Goal: Transaction & Acquisition: Book appointment/travel/reservation

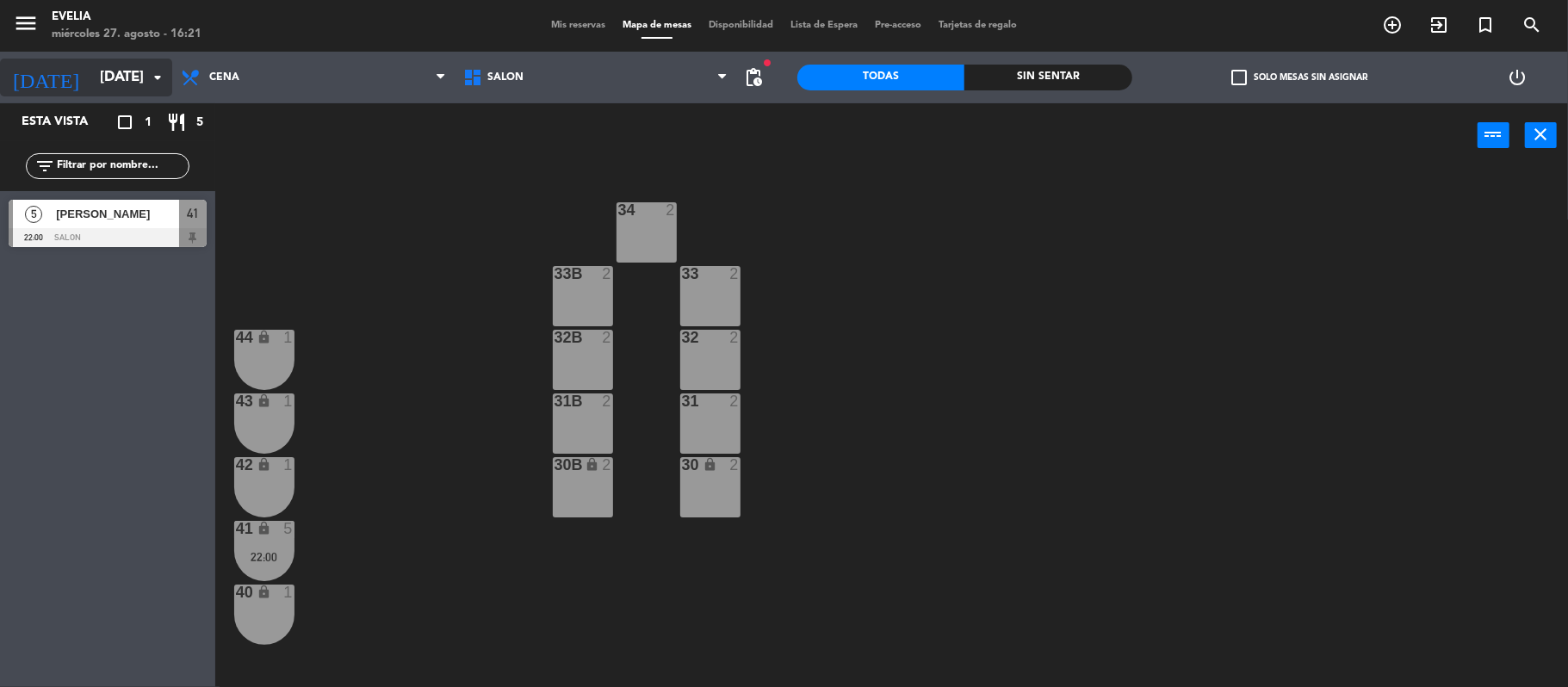
click at [138, 90] on input "[DATE]" at bounding box center [184, 78] width 186 height 34
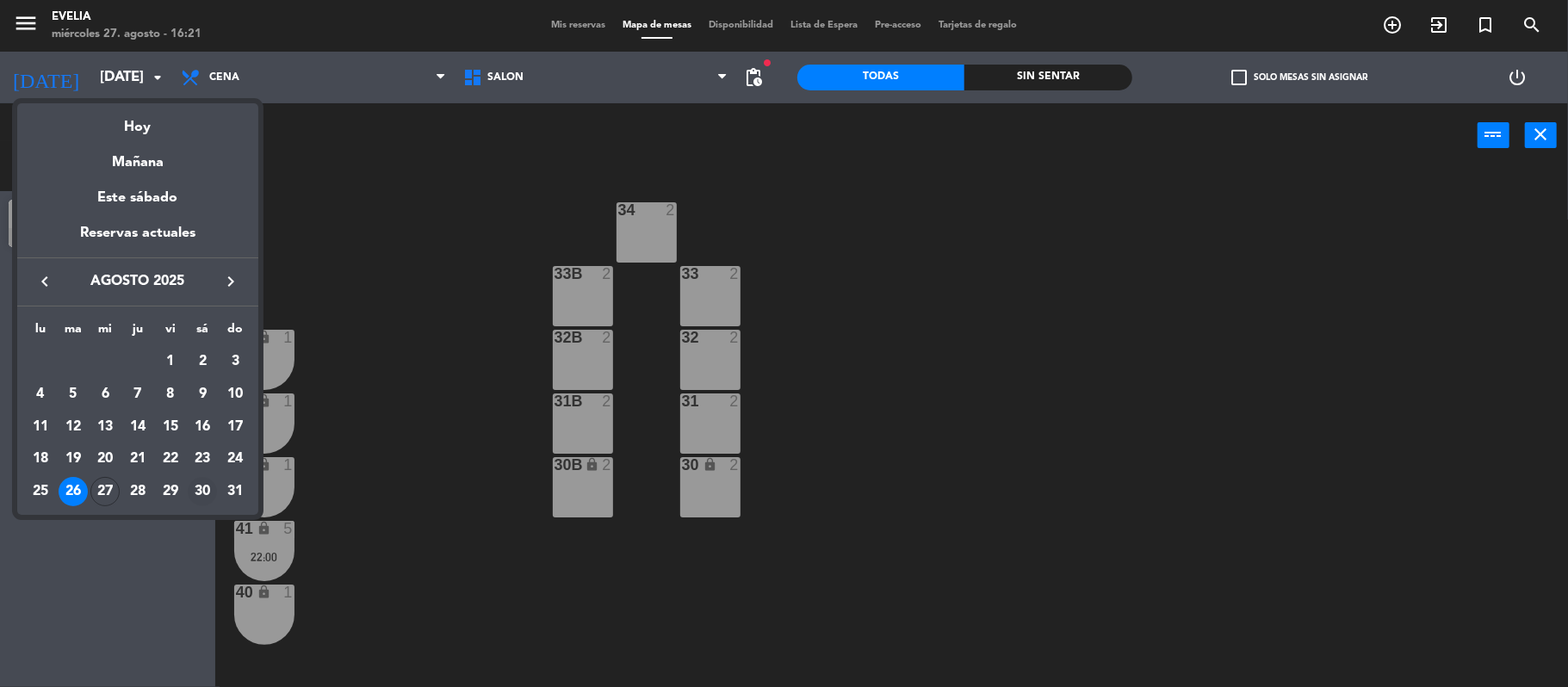
click at [191, 491] on div "30" at bounding box center [202, 491] width 29 height 29
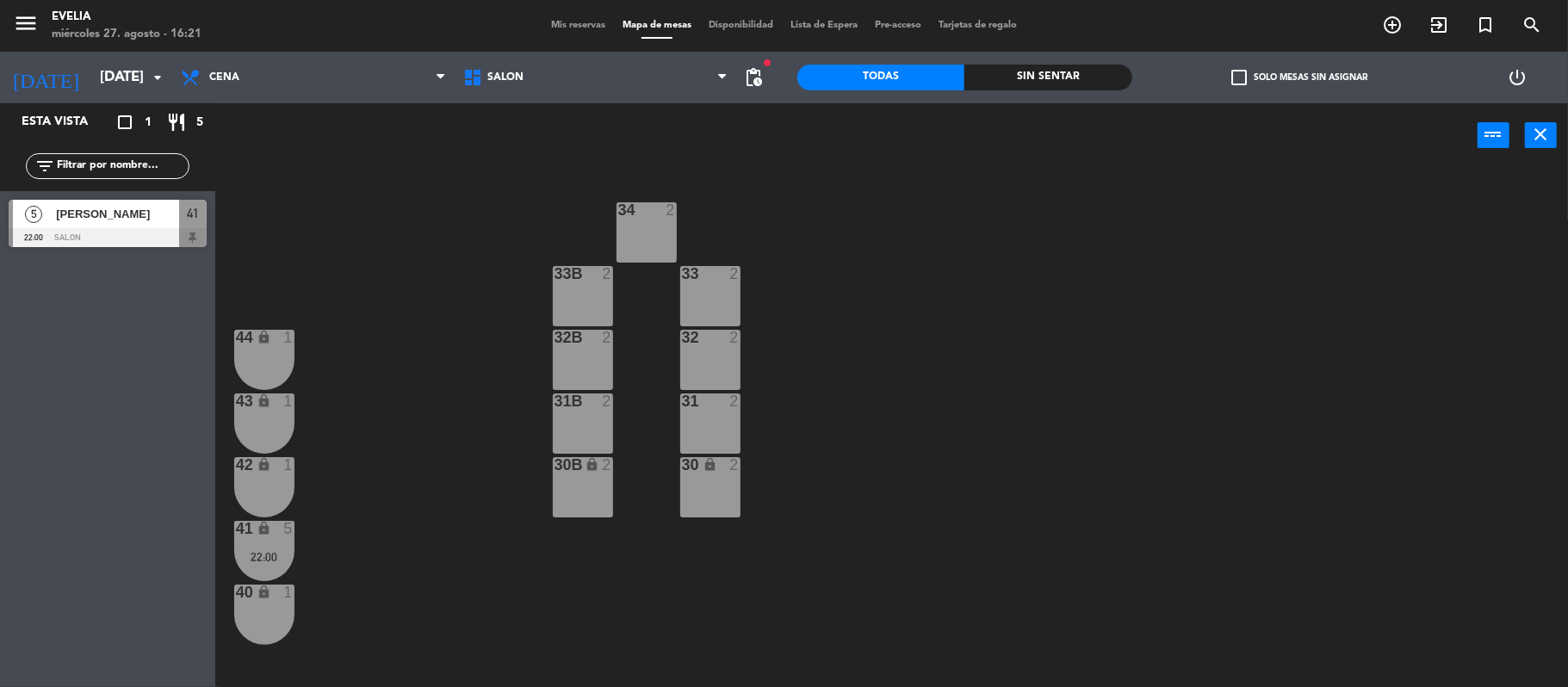
type input "sáb. 30 ago."
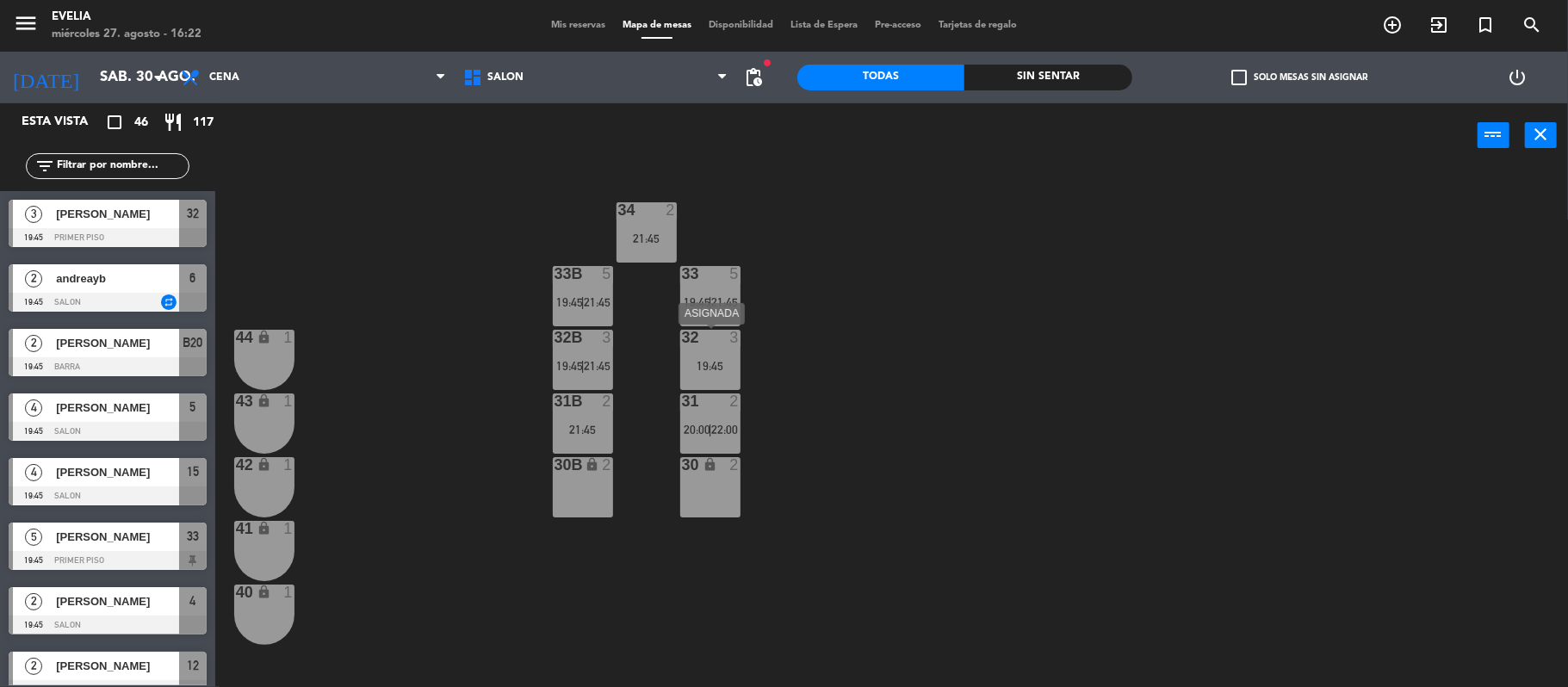
click at [728, 356] on div "32 3 19:45" at bounding box center [710, 360] width 61 height 61
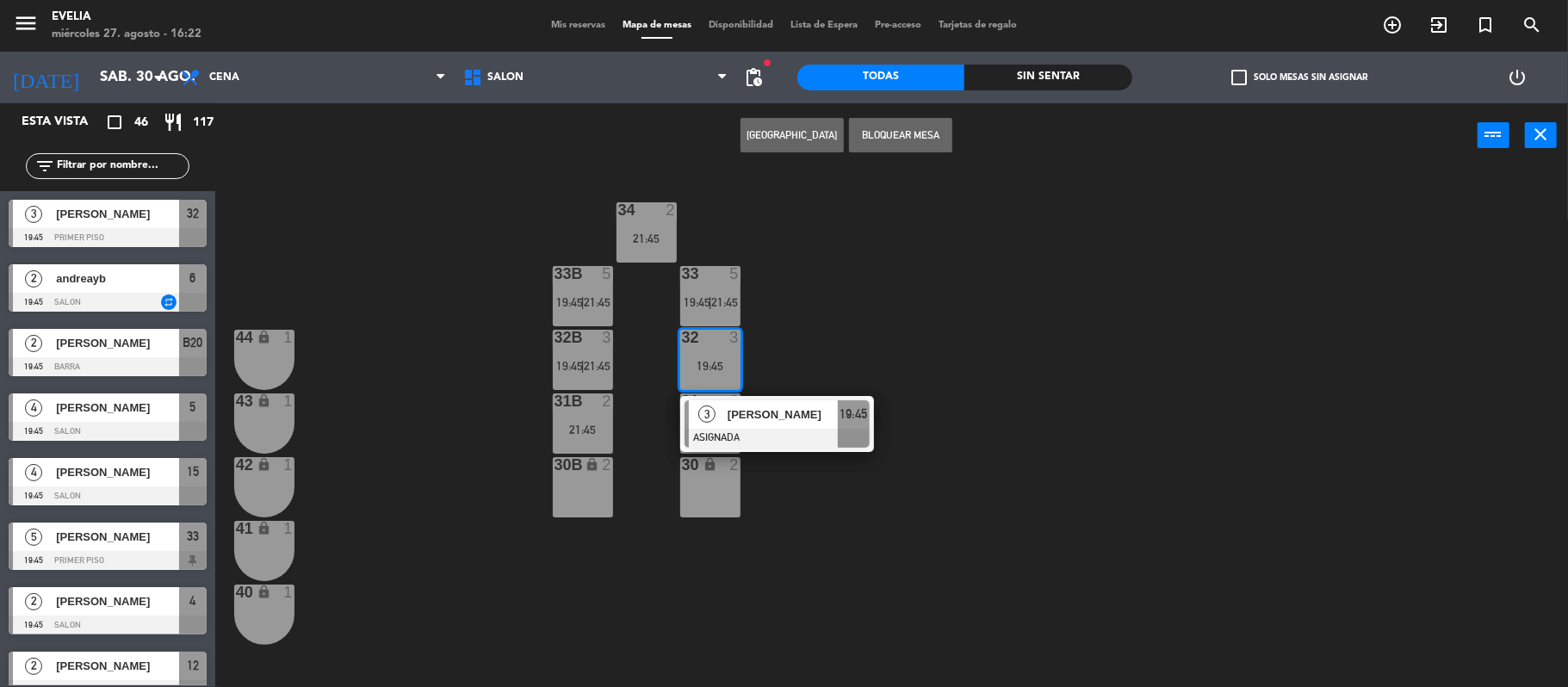
click at [784, 346] on div "34 2 21:45 33B 5 19:45 | 21:45 33 5 19:45 | 21:45 44 lock 1 32B 3 19:45 | 21:45…" at bounding box center [899, 430] width 1337 height 519
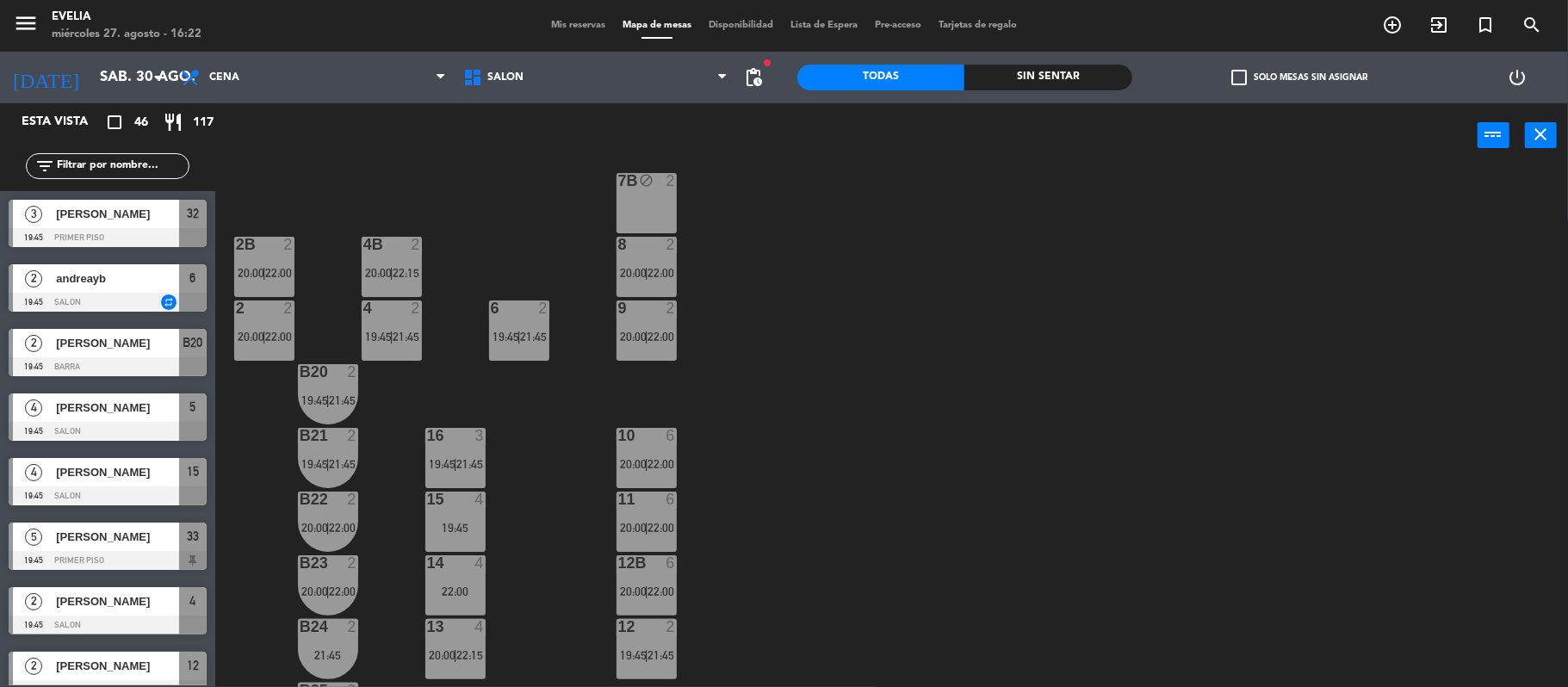
scroll to position [584, 0]
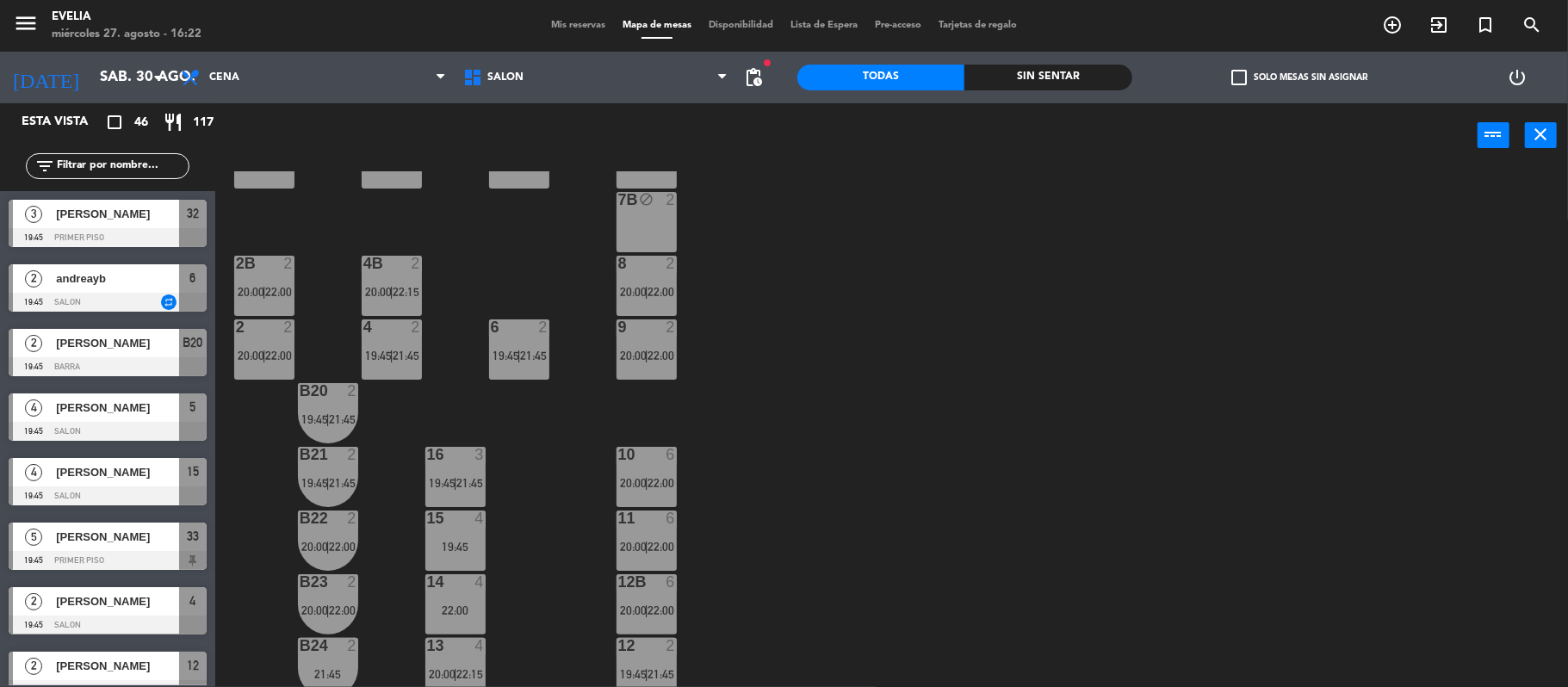
click at [269, 275] on div "2B 2 20:00 | 22:00" at bounding box center [265, 286] width 61 height 61
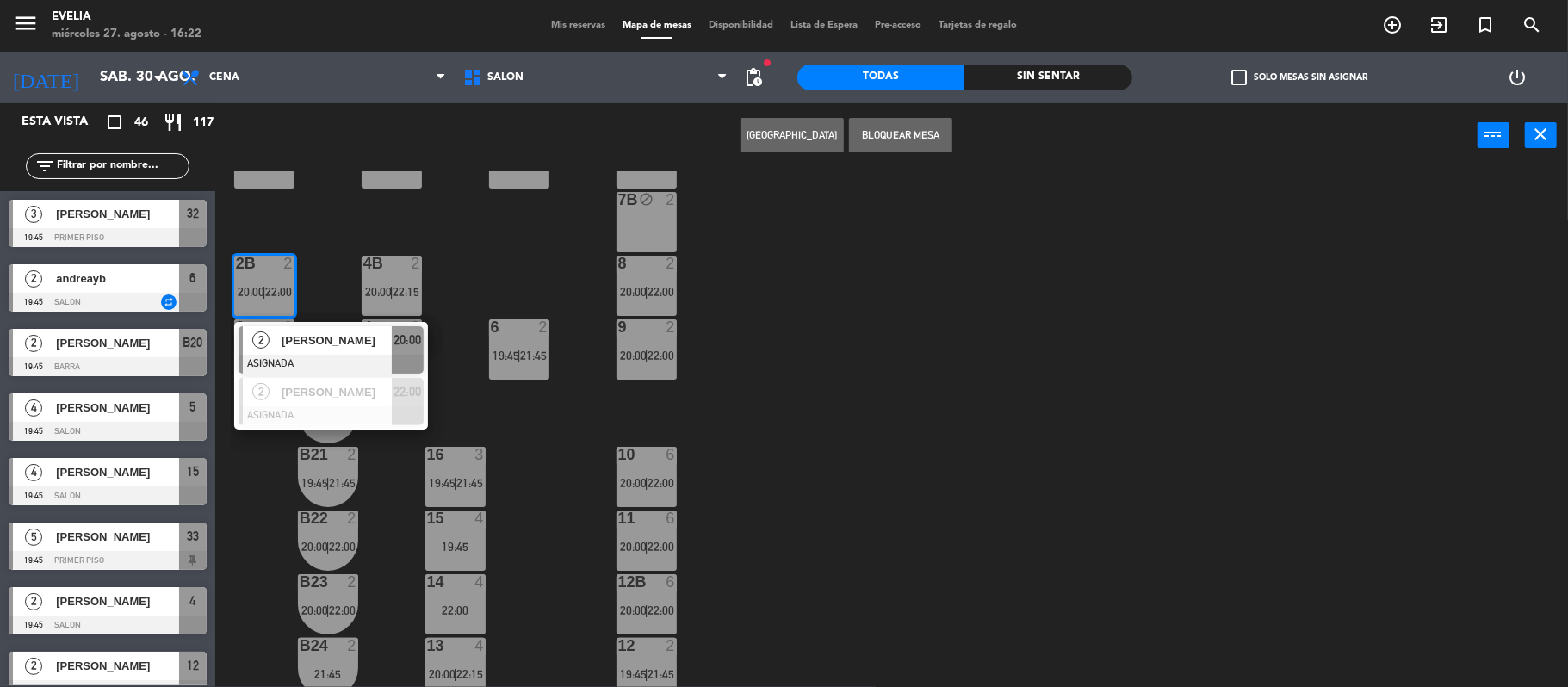
click at [311, 232] on div "34 2 21:45 33B 5 19:45 | 21:45 33 5 19:45 | 21:45 44 lock 1 32B 3 19:45 | 21:45…" at bounding box center [899, 430] width 1337 height 519
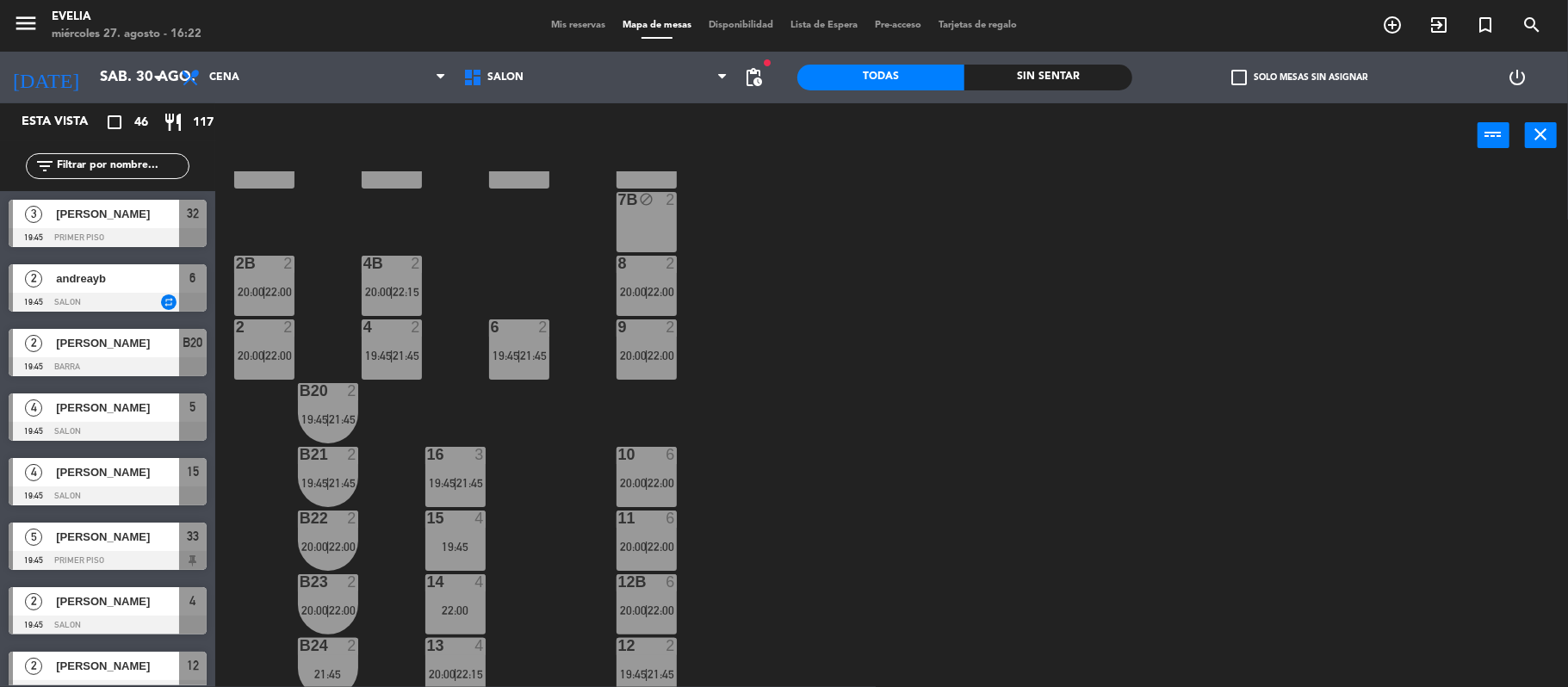
click at [399, 262] on div at bounding box center [391, 263] width 29 height 15
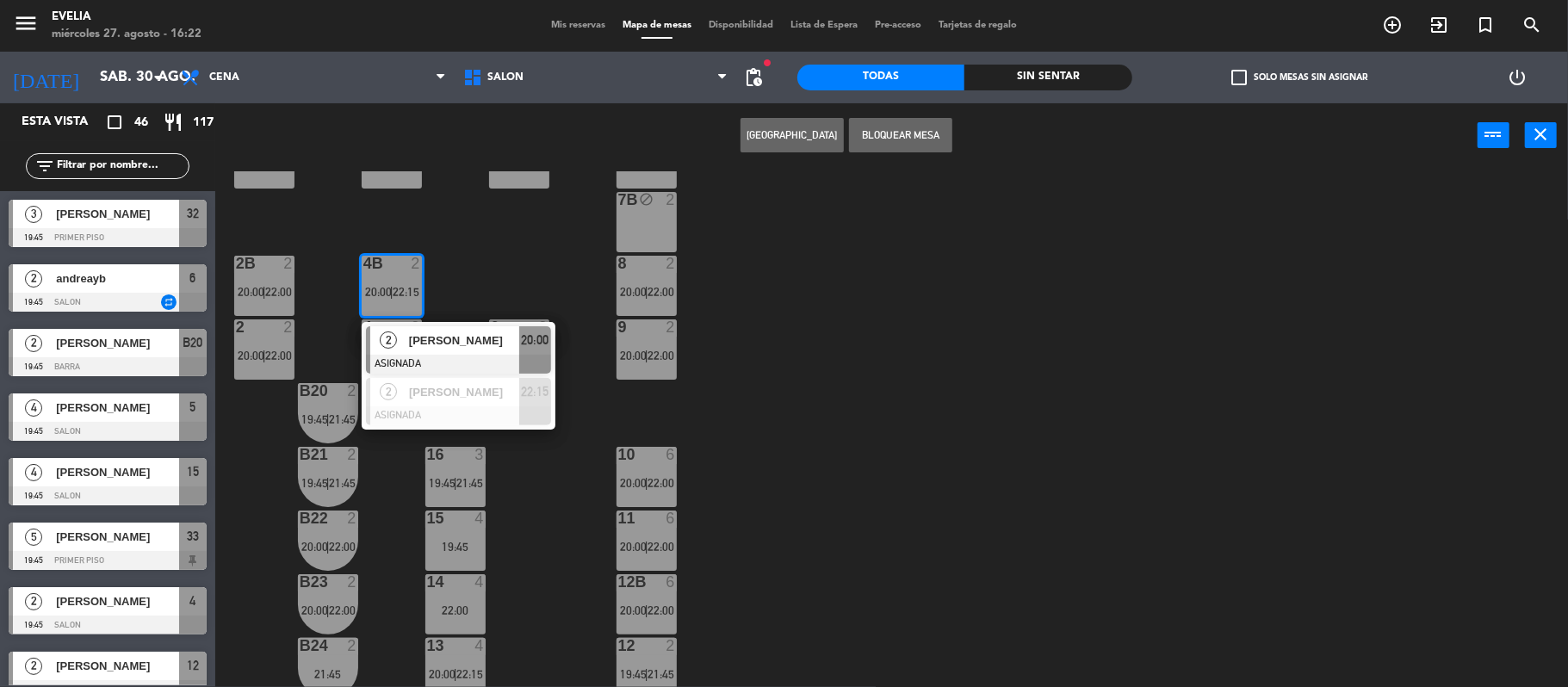
click at [458, 252] on div "34 2 21:45 33B 5 19:45 | 21:45 33 5 19:45 | 21:45 44 lock 1 32B 3 19:45 | 21:45…" at bounding box center [899, 430] width 1337 height 519
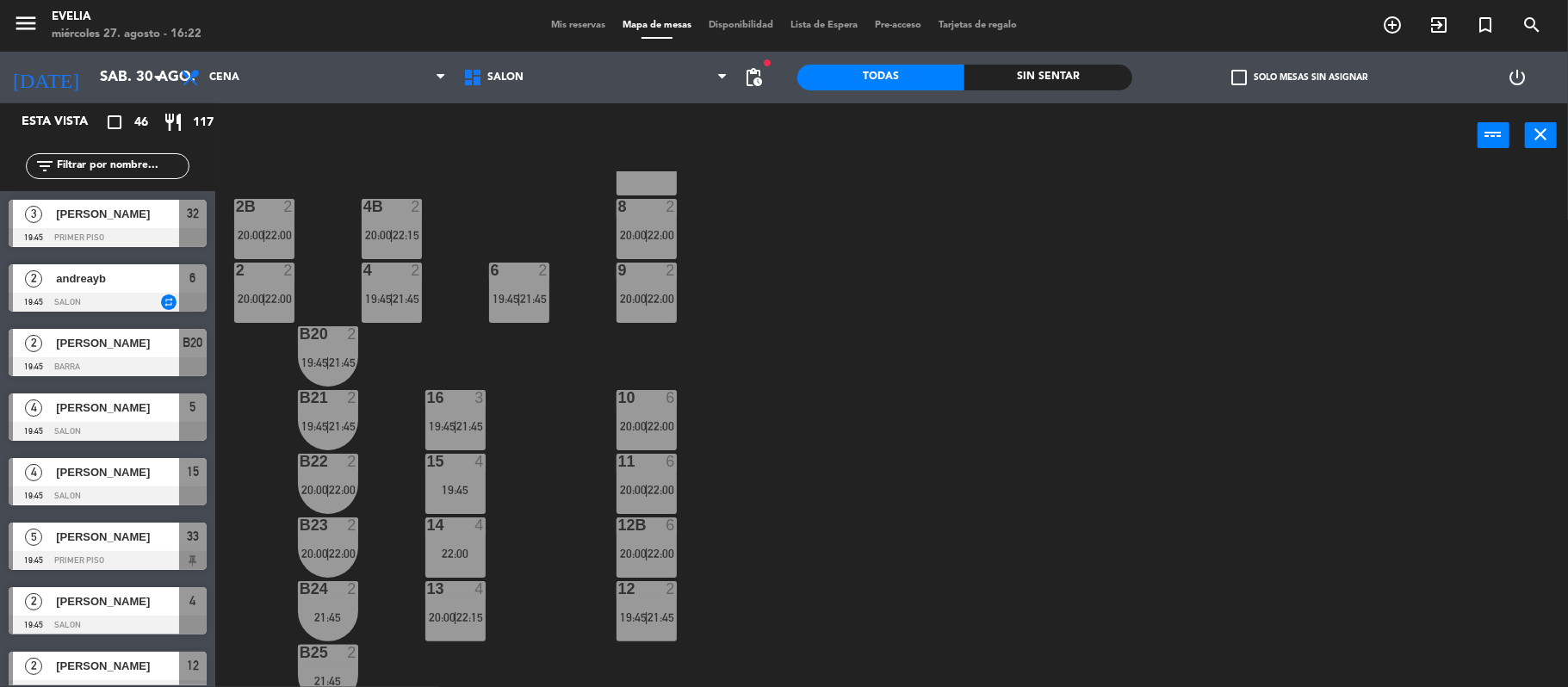
scroll to position [642, 0]
click at [638, 392] on div at bounding box center [646, 397] width 29 height 15
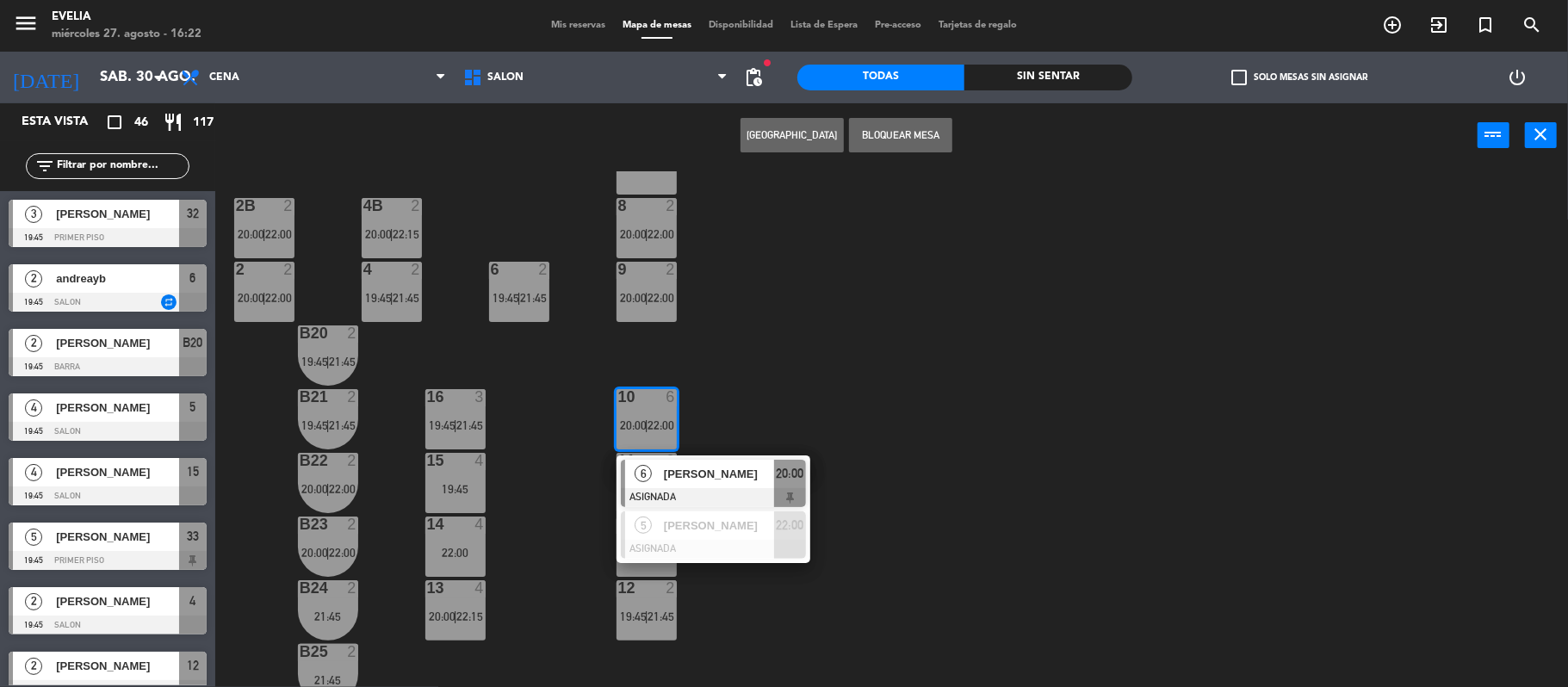
click at [772, 370] on div "34 2 21:45 33B 5 19:45 | 21:45 33 5 19:45 | 21:45 44 lock 1 32B 3 19:45 | 21:45…" at bounding box center [899, 430] width 1337 height 519
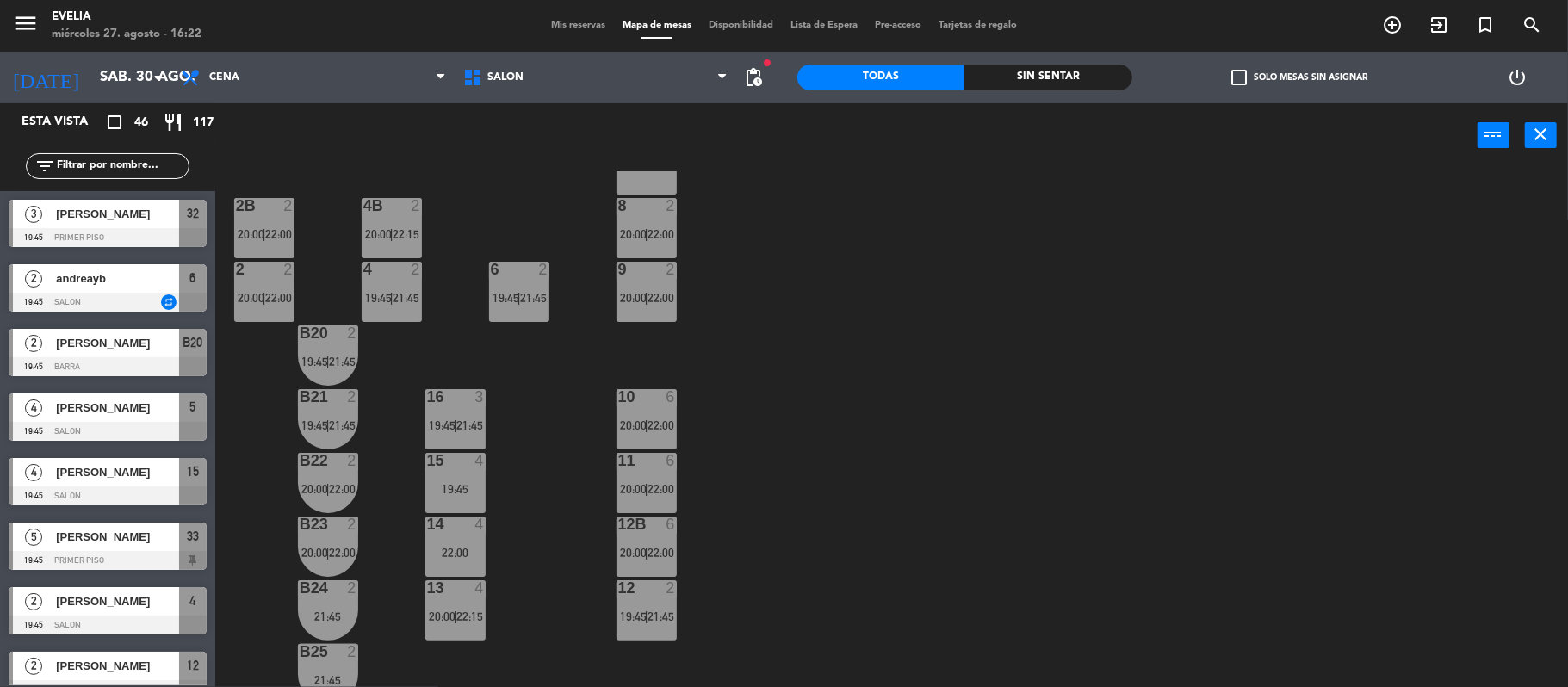
click at [665, 545] on span "22:00" at bounding box center [661, 552] width 27 height 13
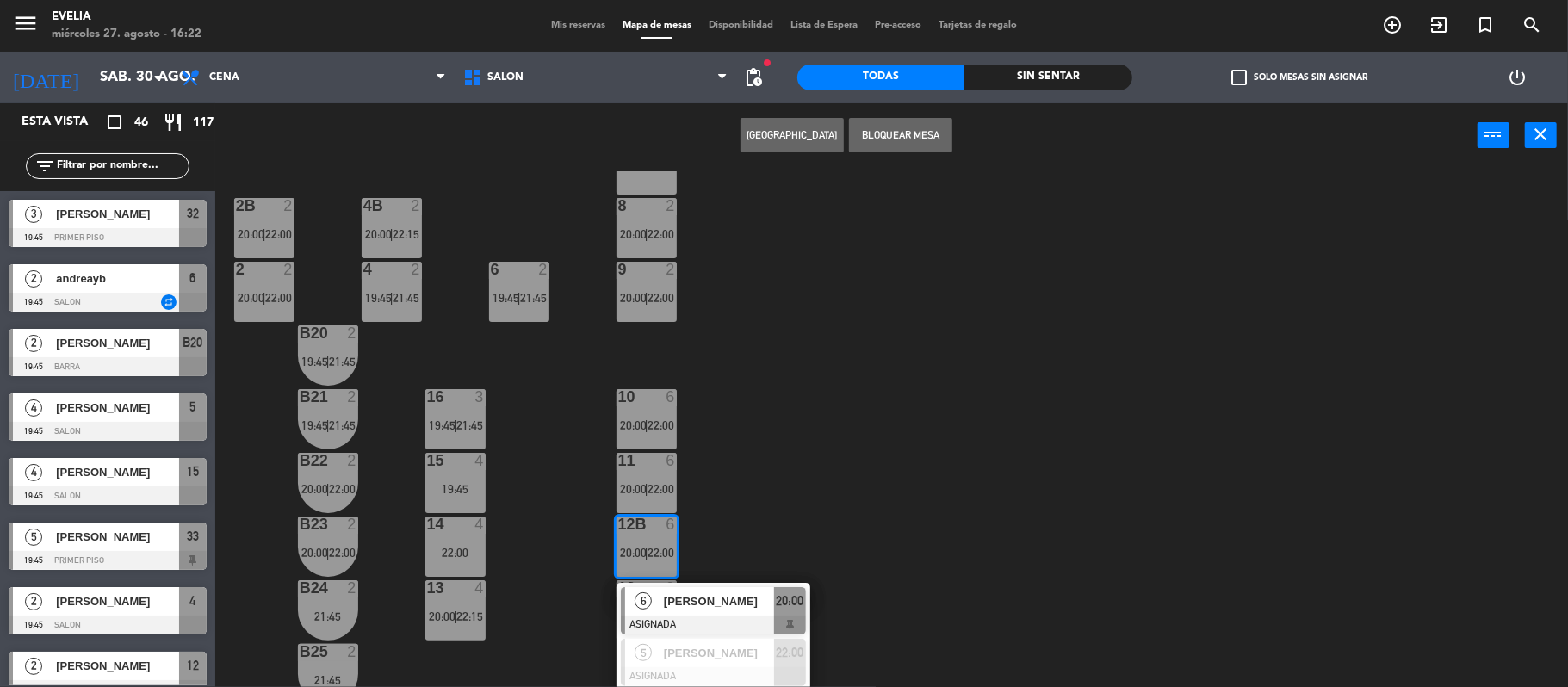
click at [732, 493] on div "34 2 21:45 33B 5 19:45 | 21:45 33 5 19:45 | 21:45 44 lock 1 32B 3 19:45 | 21:45…" at bounding box center [899, 430] width 1337 height 519
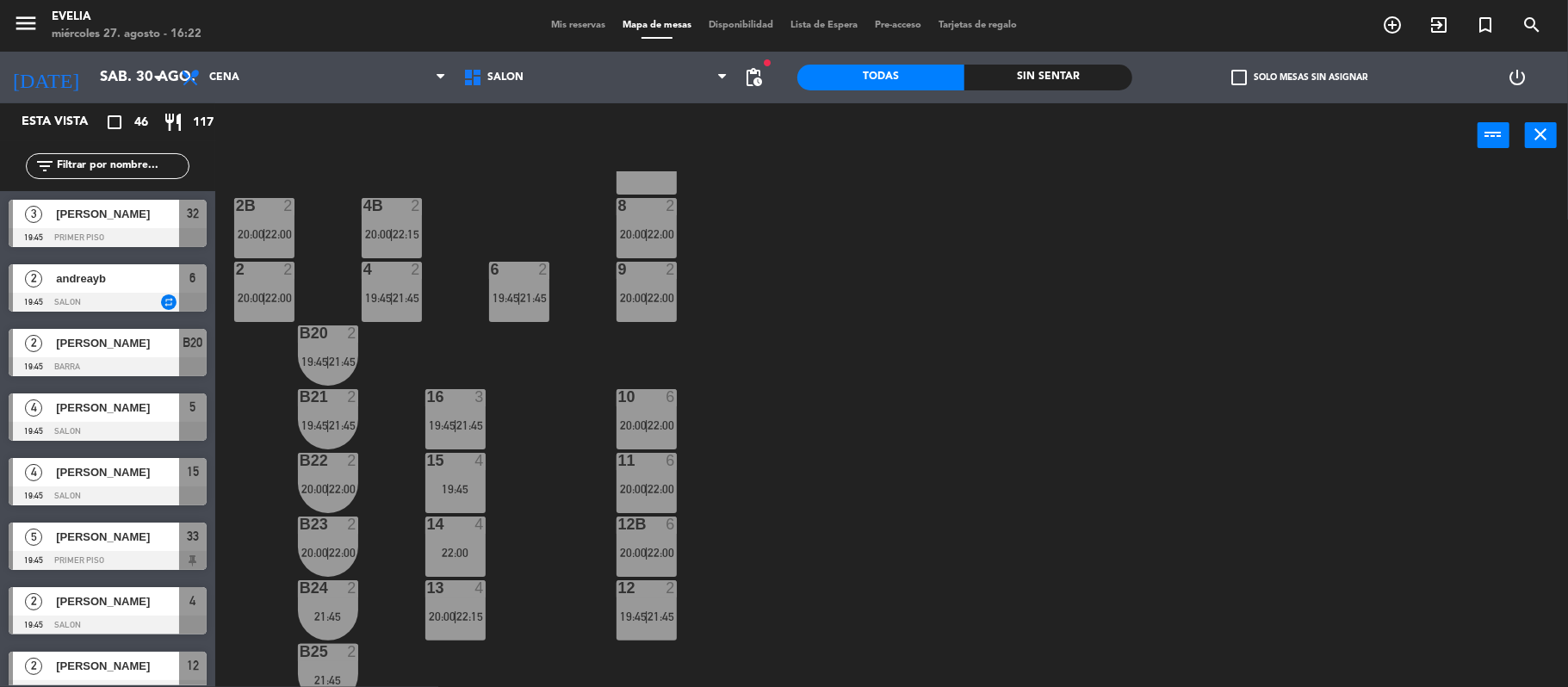
click at [669, 609] on span "21:45" at bounding box center [661, 616] width 27 height 13
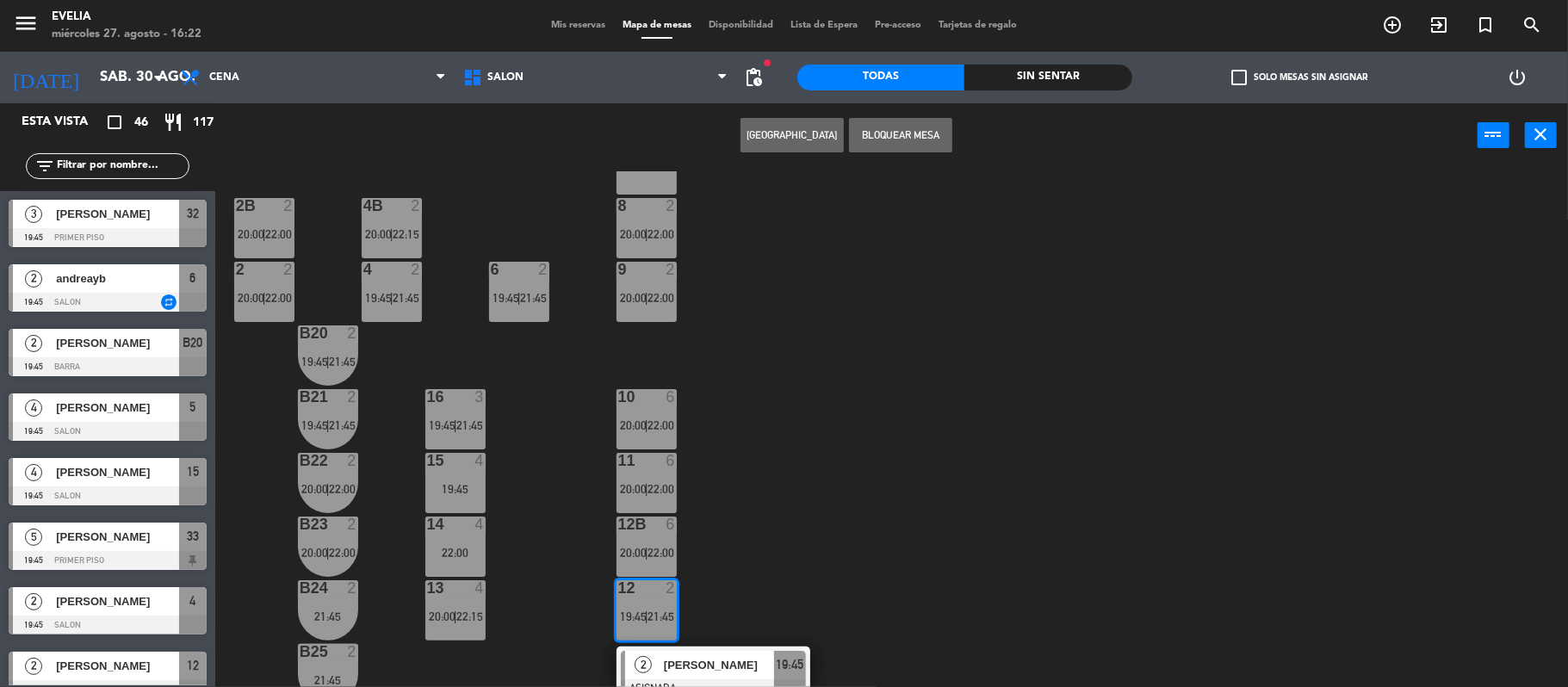
scroll to position [781, 0]
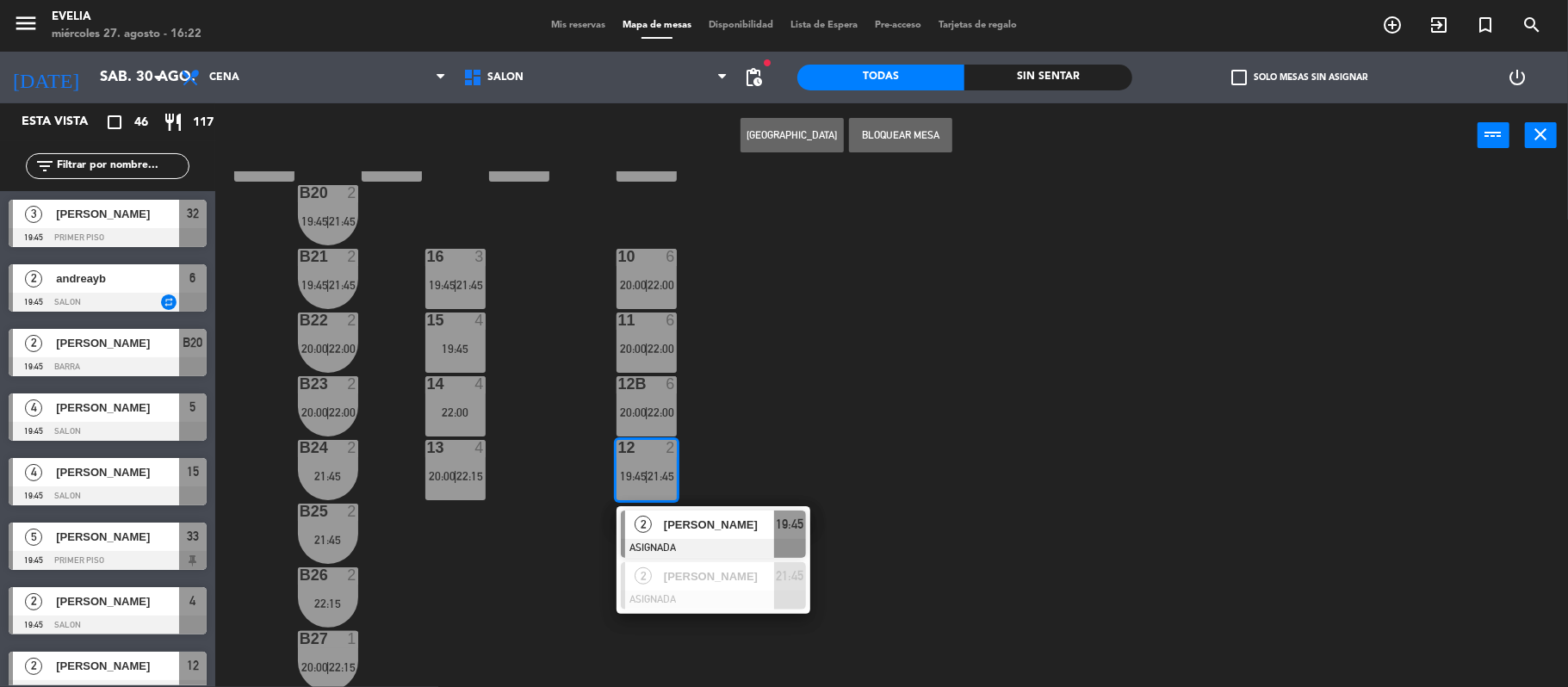
click at [762, 436] on div "34 2 21:45 33B 5 19:45 | 21:45 33 5 19:45 | 21:45 44 lock 1 32B 3 19:45 | 21:45…" at bounding box center [899, 430] width 1337 height 519
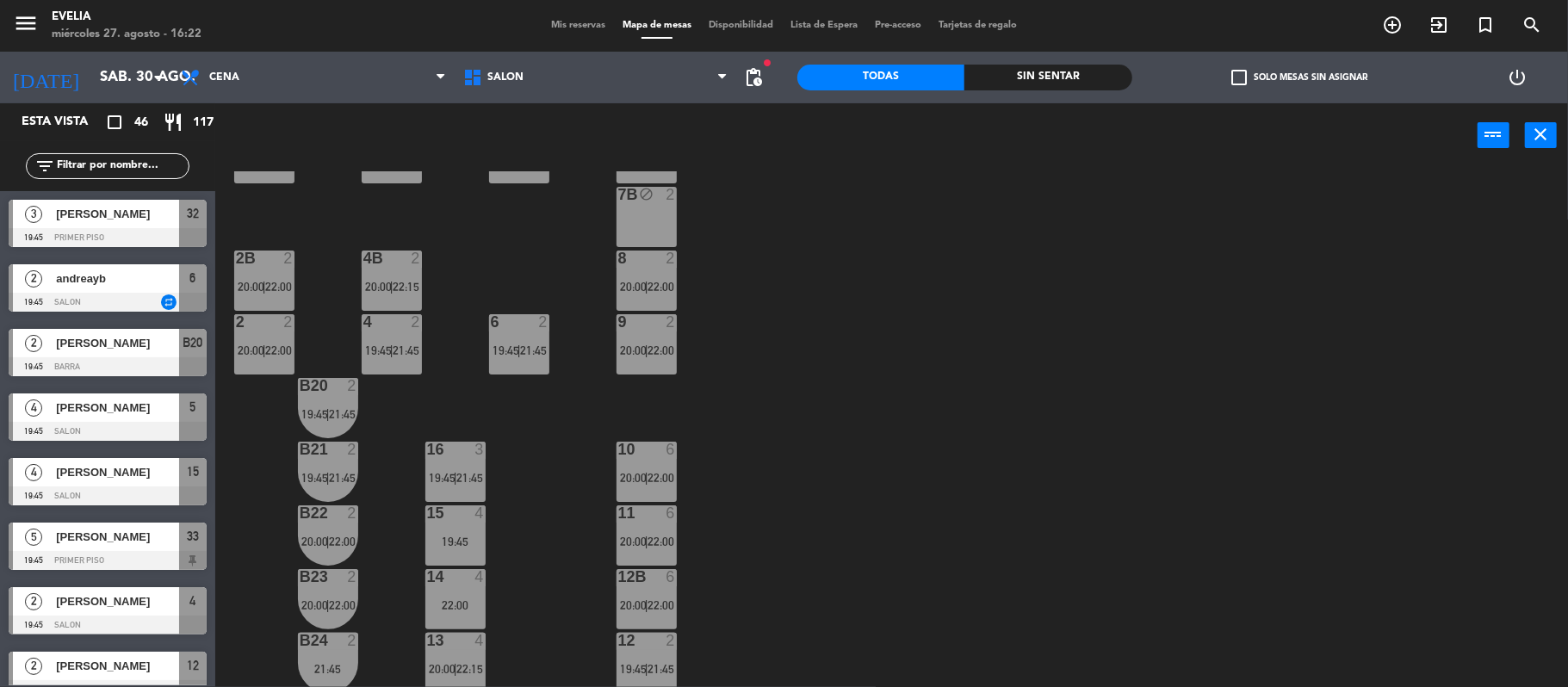
scroll to position [587, 0]
click at [677, 345] on div "34 2 21:45 33B 5 19:45 | 21:45 33 5 19:45 | 21:45 44 lock 1 32B 3 19:45 | 21:45…" at bounding box center [899, 430] width 1337 height 519
click at [675, 346] on div "20:00 | 22:00" at bounding box center [647, 352] width 61 height 12
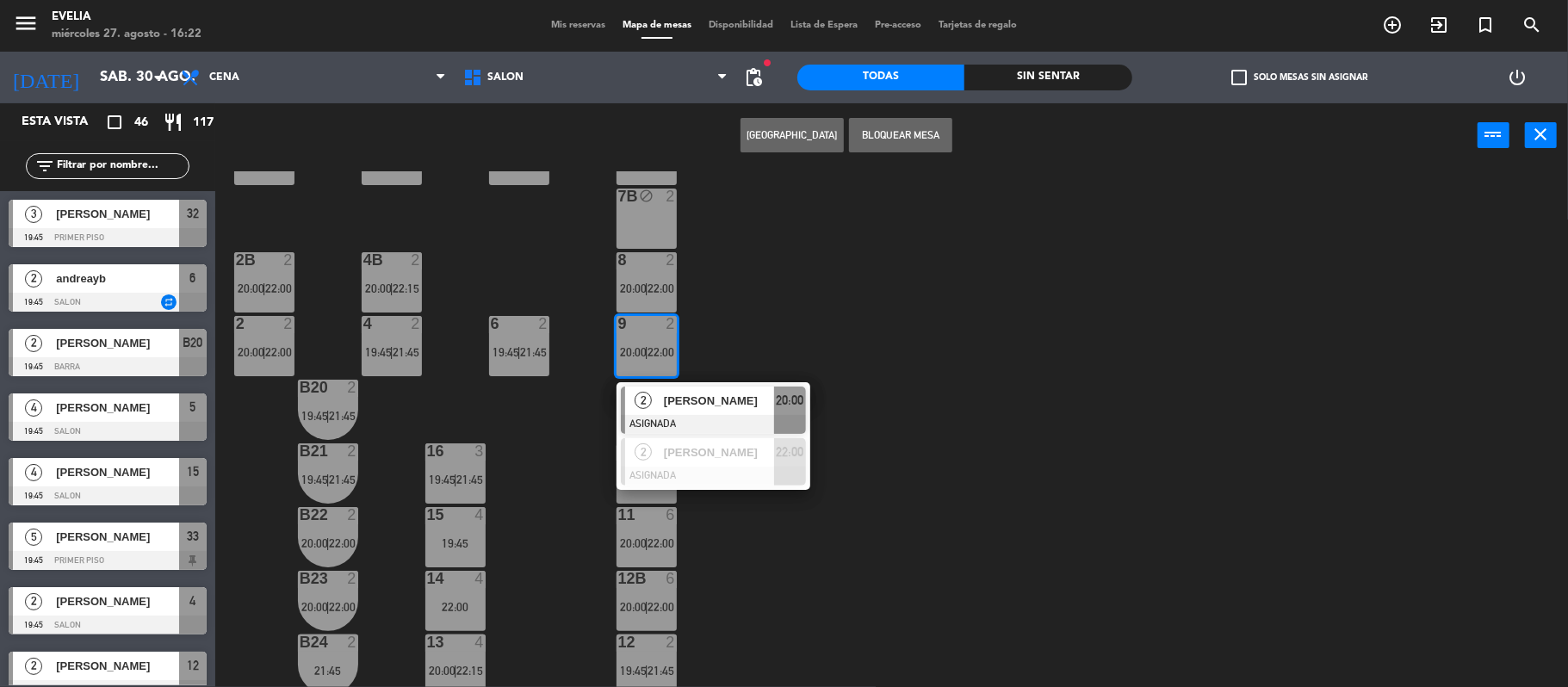
click at [804, 318] on div "34 2 21:45 33B 5 19:45 | 21:45 33 5 19:45 | 21:45 44 lock 1 32B 3 19:45 | 21:45…" at bounding box center [899, 430] width 1337 height 519
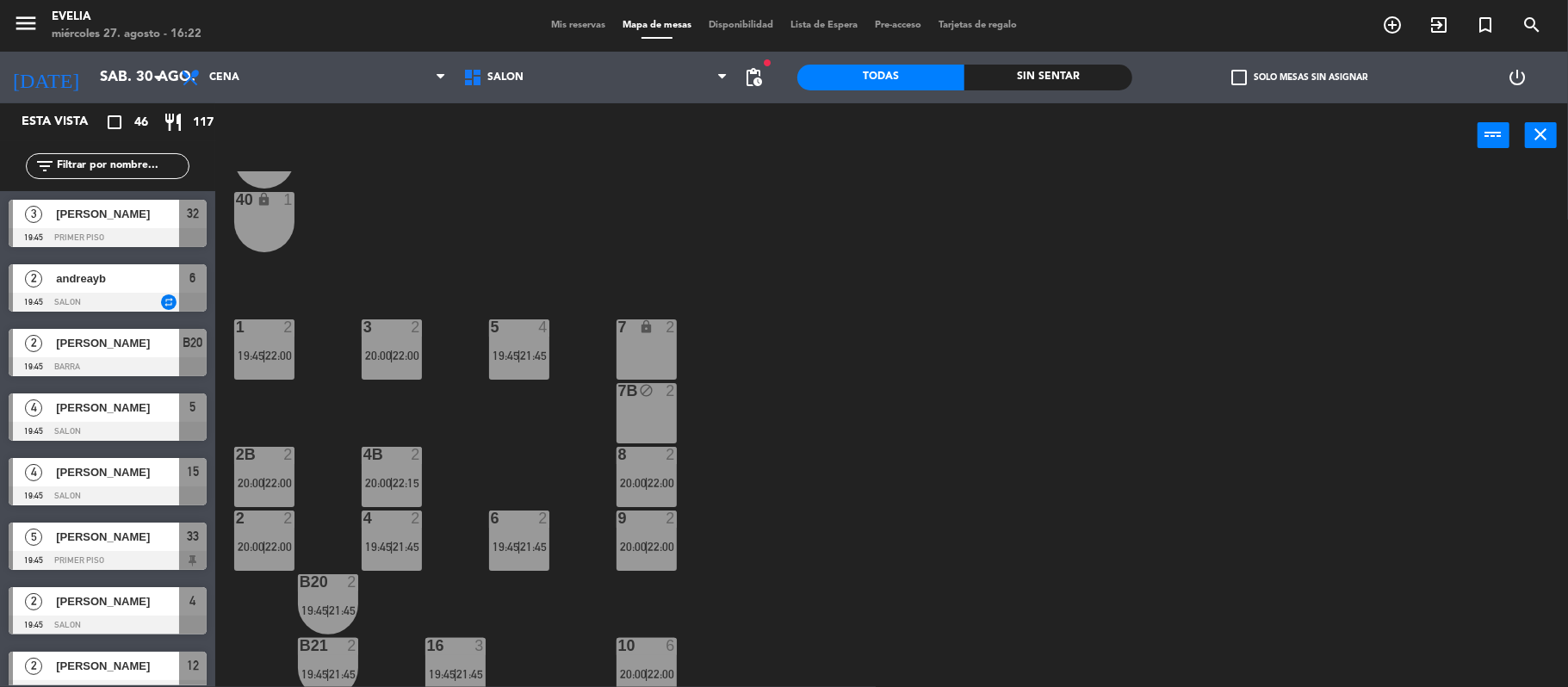
scroll to position [384, 0]
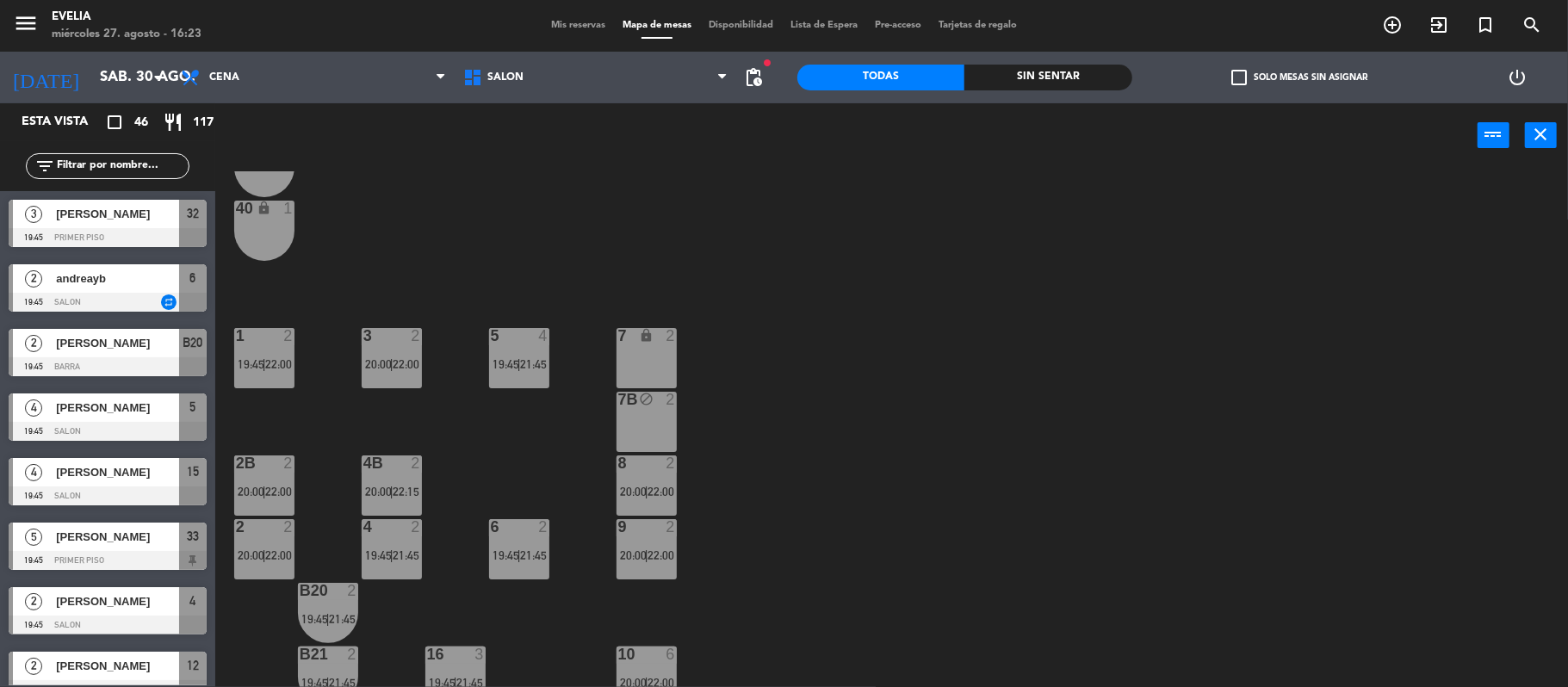
click at [645, 421] on div "7B block 2" at bounding box center [647, 422] width 61 height 61
click at [951, 487] on div "34 2 21:45 33B 5 19:45 | 21:45 33 5 19:45 | 21:45 44 lock 1 32B 3 19:45 | 21:45…" at bounding box center [899, 430] width 1337 height 519
click at [759, 222] on div "34 2 21:45 33B 5 19:45 | 21:45 33 5 19:45 | 21:45 44 lock 1 32B 3 19:45 | 21:45…" at bounding box center [899, 430] width 1337 height 519
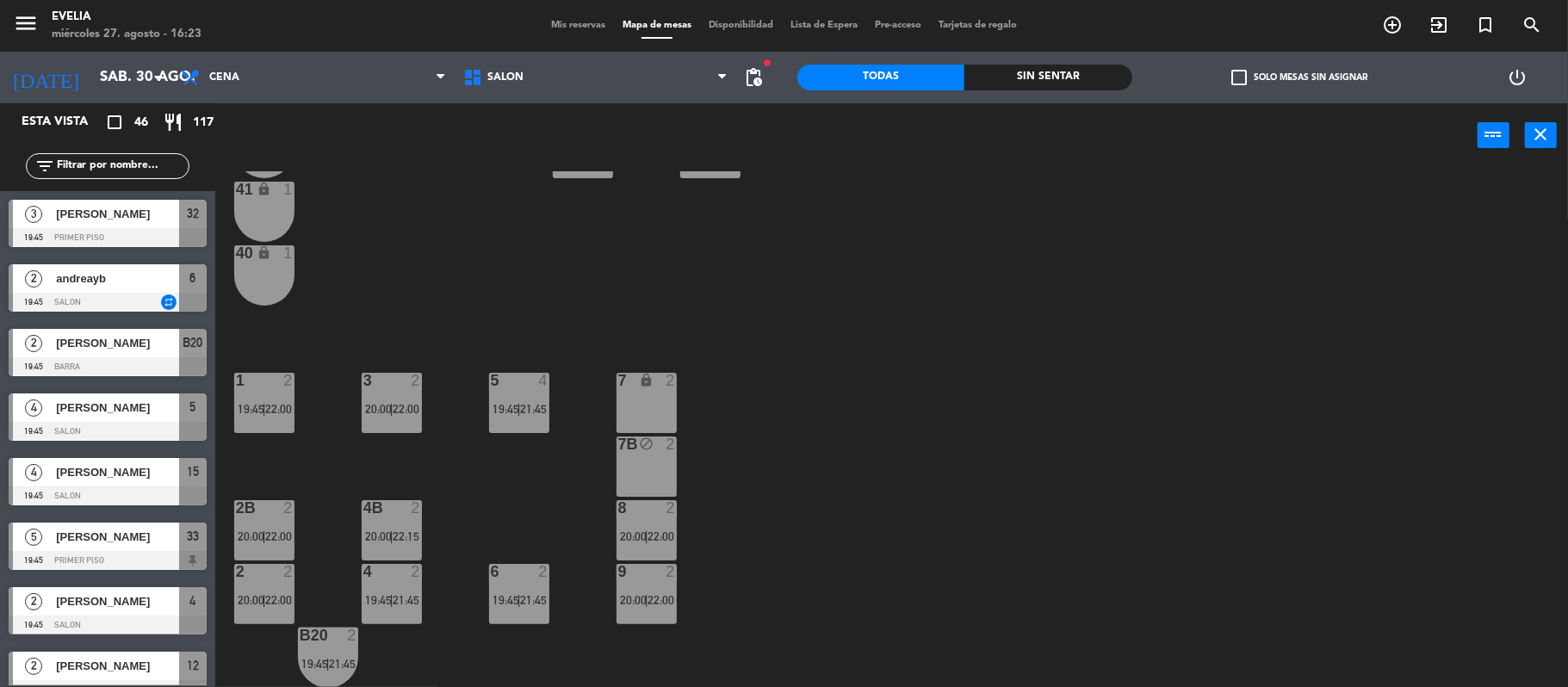
scroll to position [338, 0]
click at [397, 399] on div "3 2 20:00 | 22:00" at bounding box center [392, 405] width 61 height 61
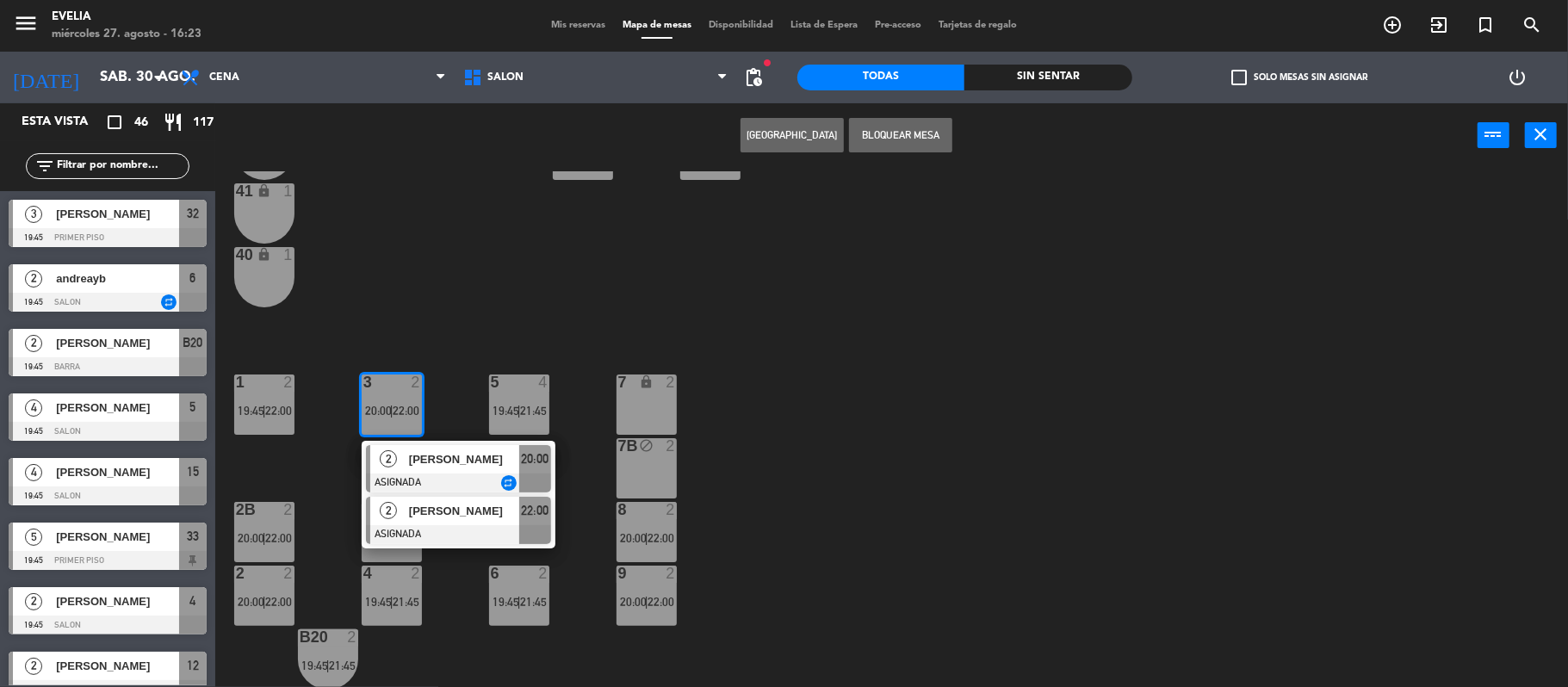
click at [421, 519] on span "[PERSON_NAME]" at bounding box center [464, 511] width 111 height 18
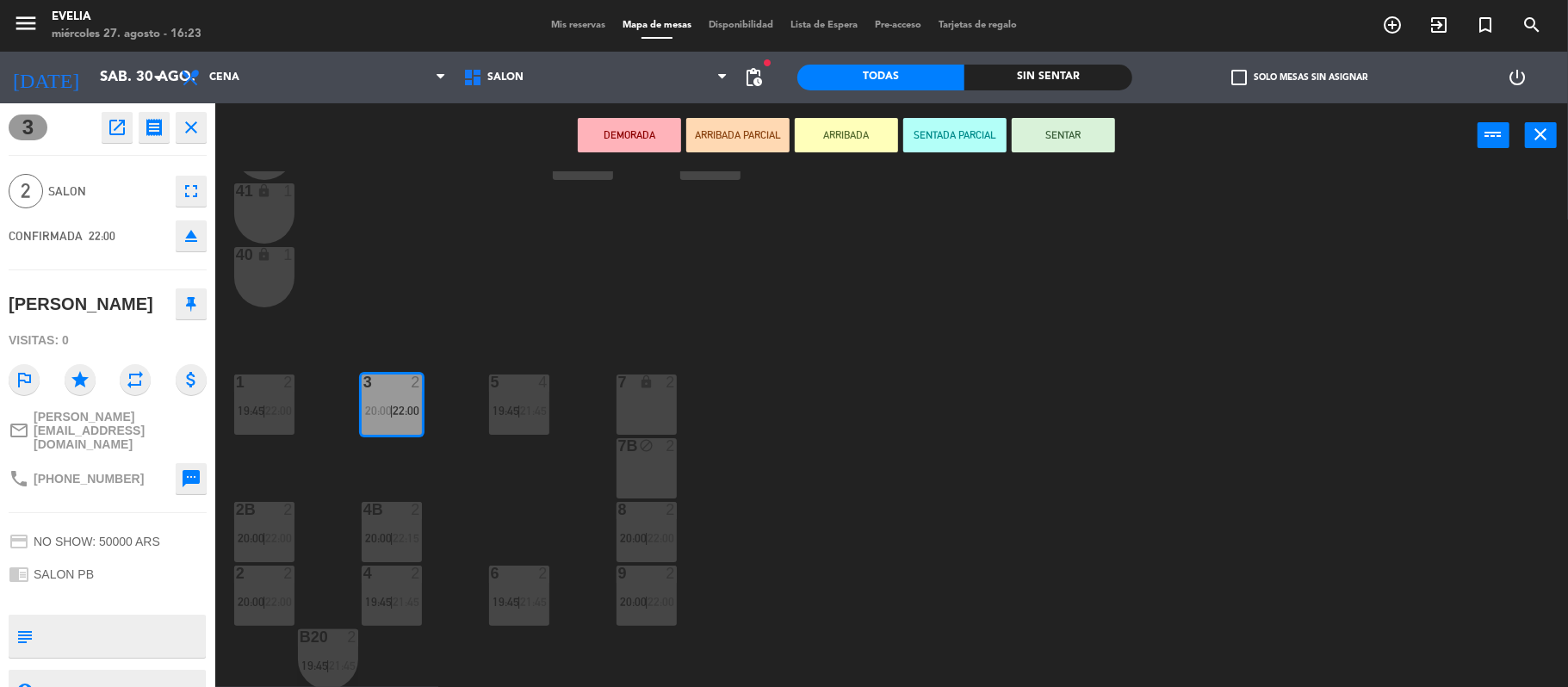
click at [631, 470] on div "7B block 2" at bounding box center [647, 469] width 61 height 61
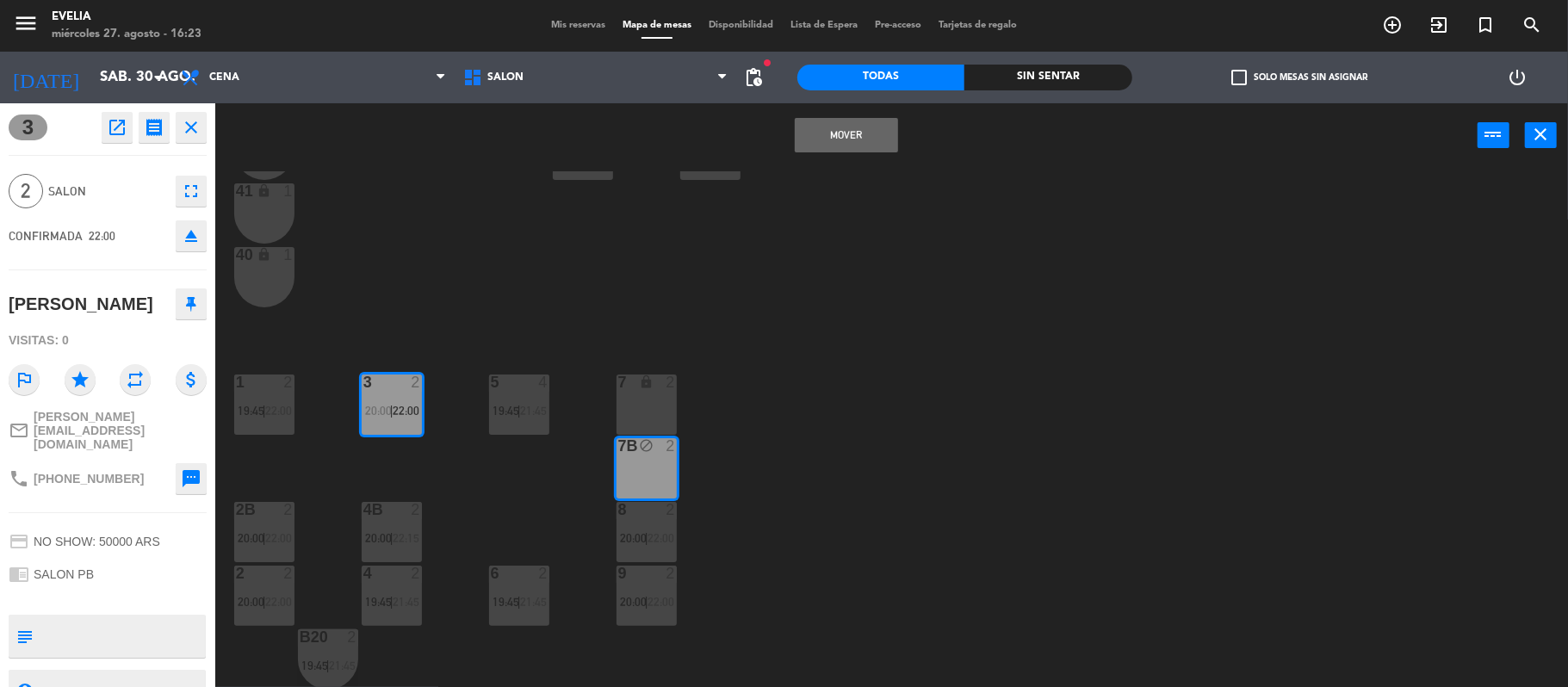
click at [865, 128] on button "Mover" at bounding box center [847, 135] width 103 height 35
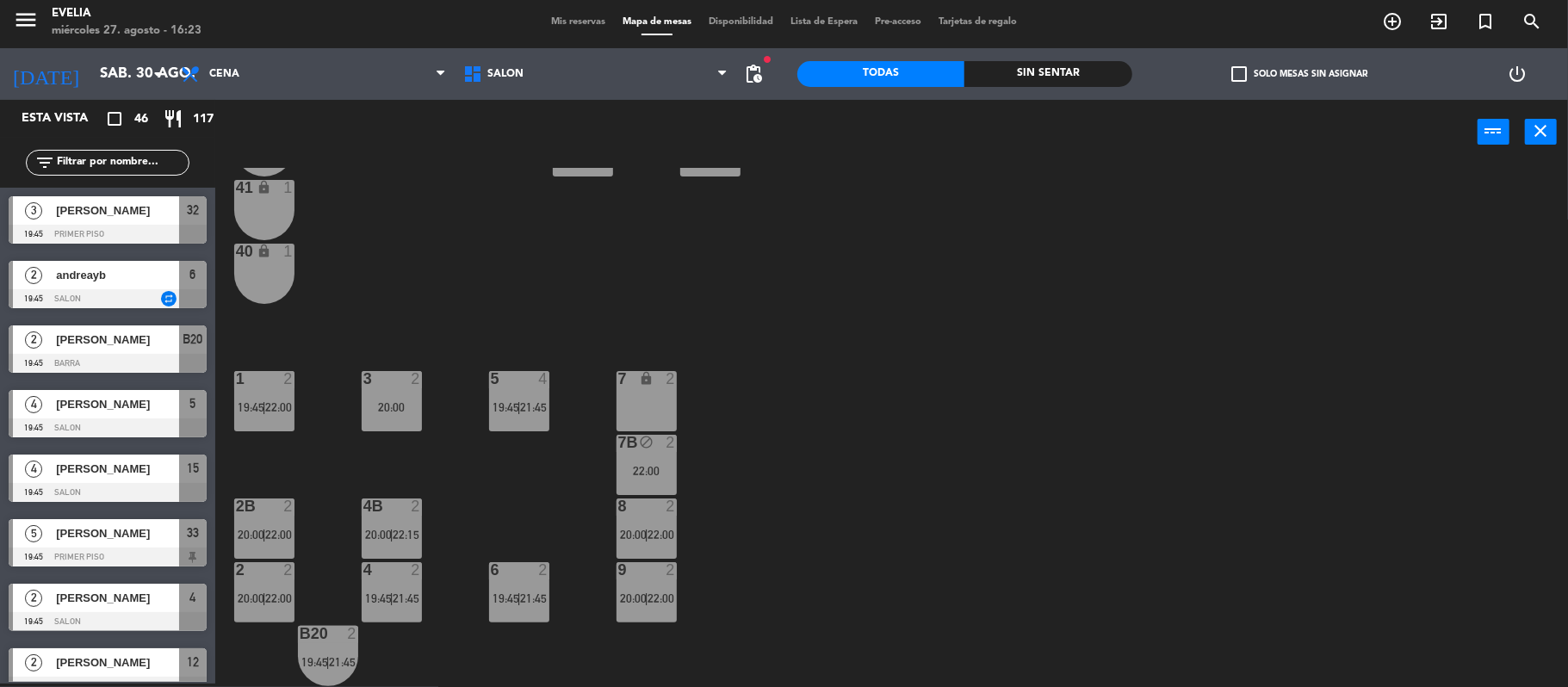
scroll to position [336, 0]
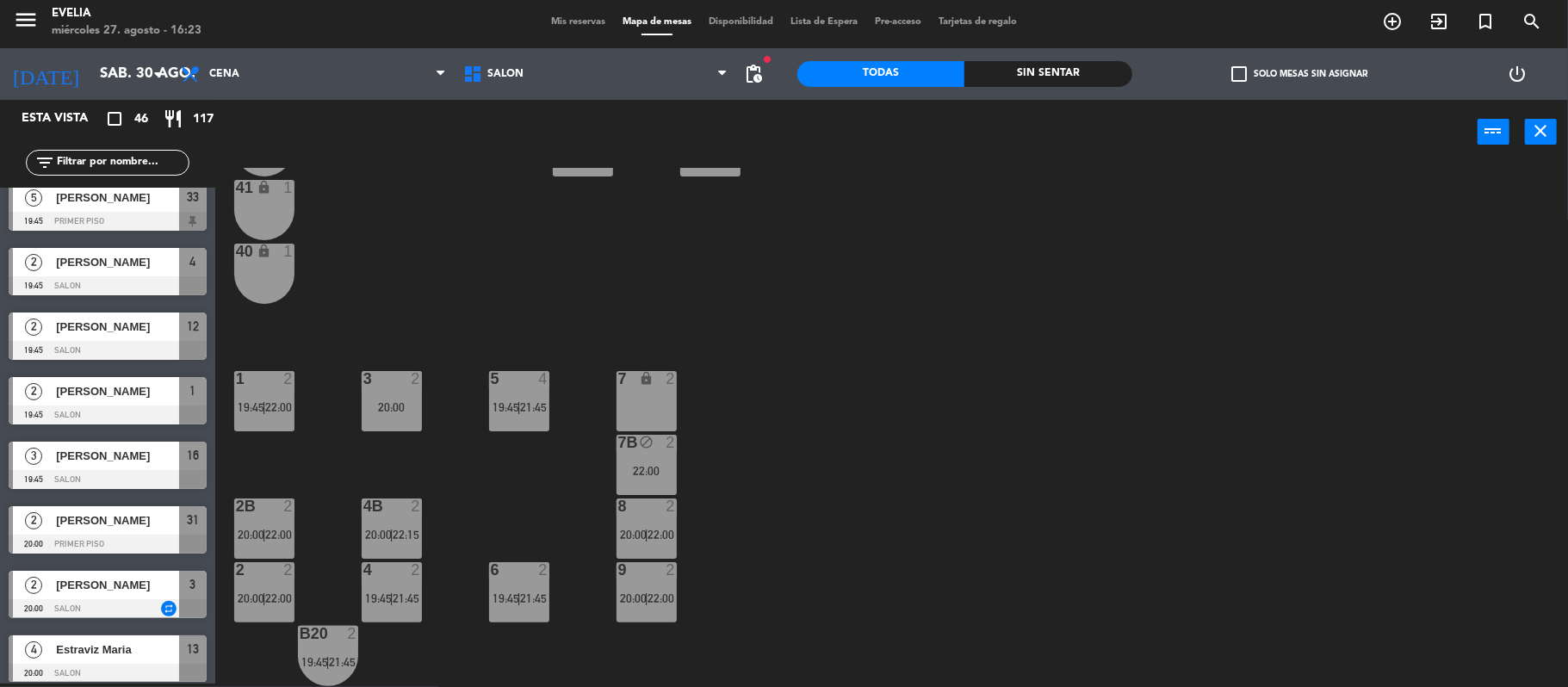
click at [397, 401] on div "20:00" at bounding box center [392, 407] width 61 height 12
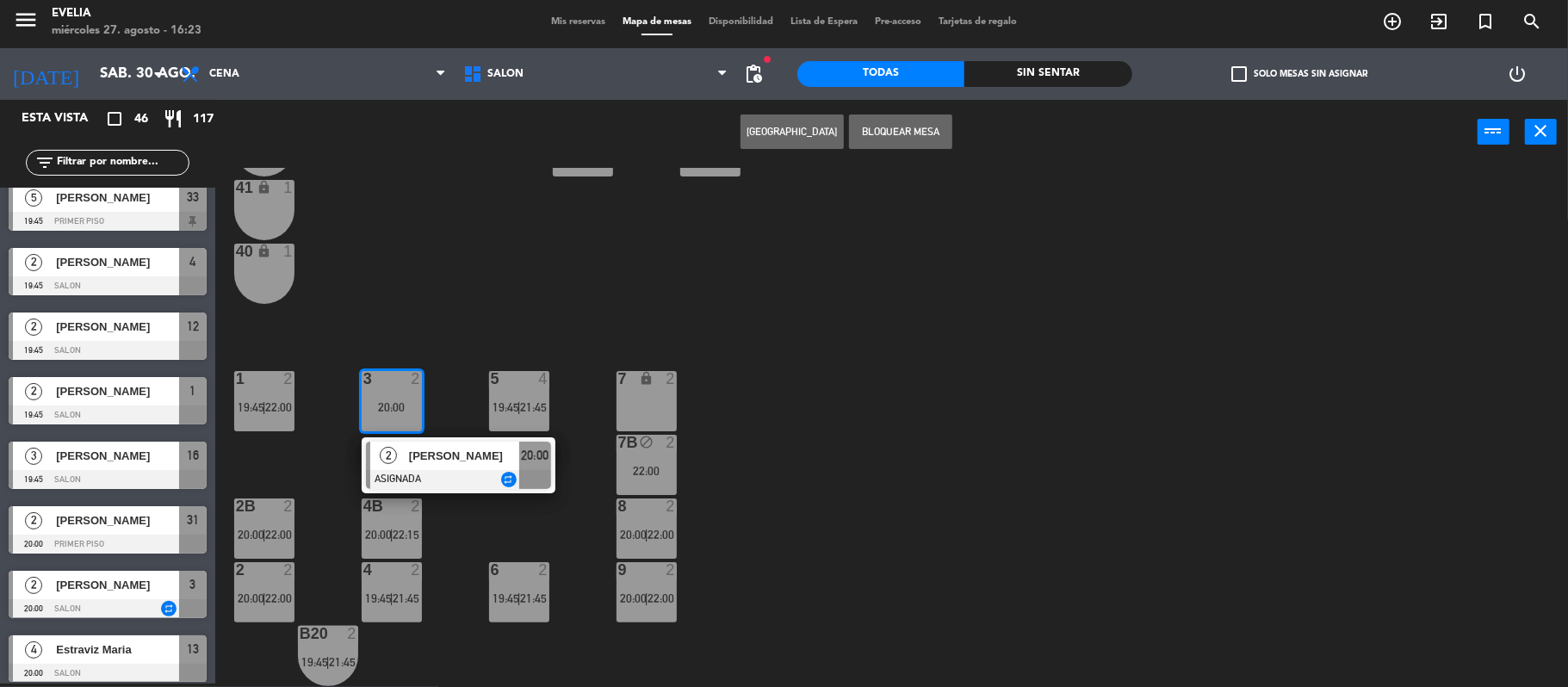
click at [830, 119] on button "[GEOGRAPHIC_DATA]" at bounding box center [792, 131] width 103 height 35
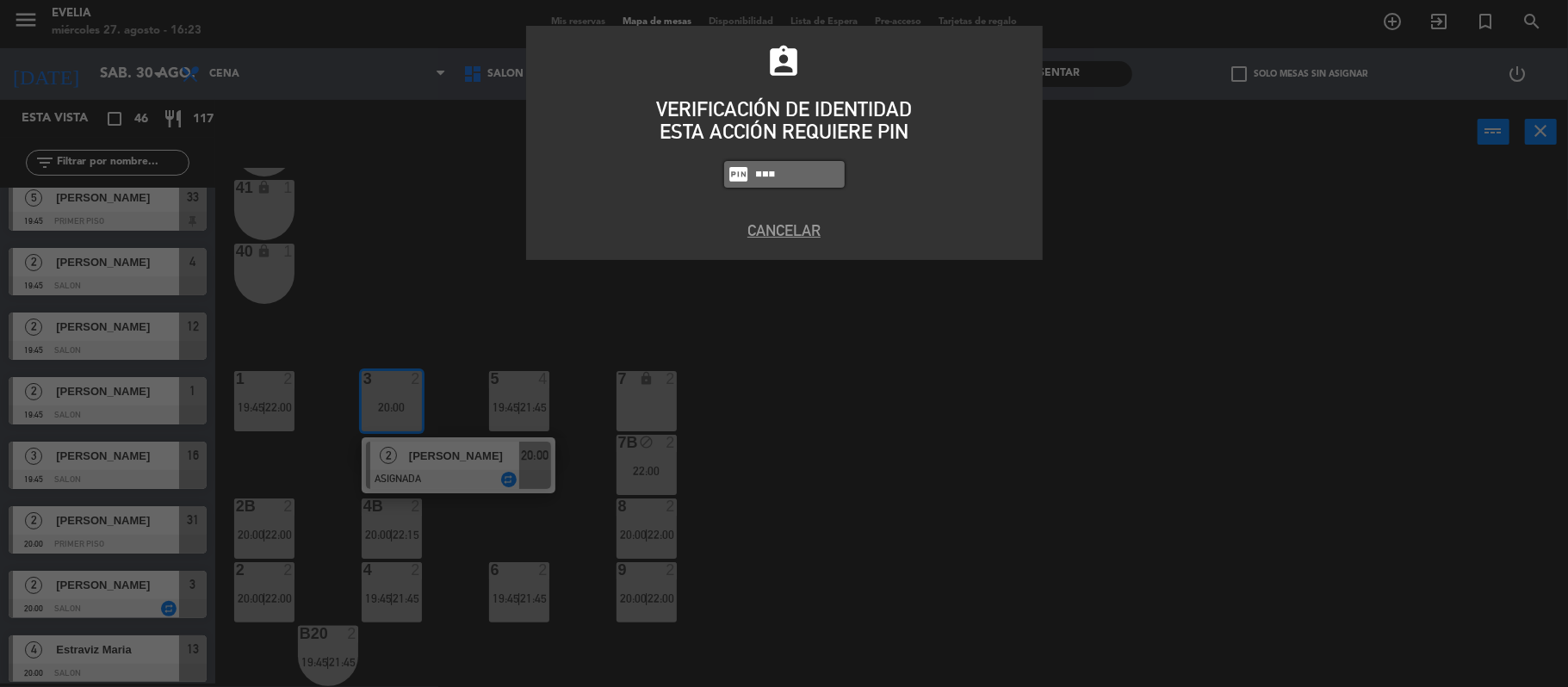
type input "7980"
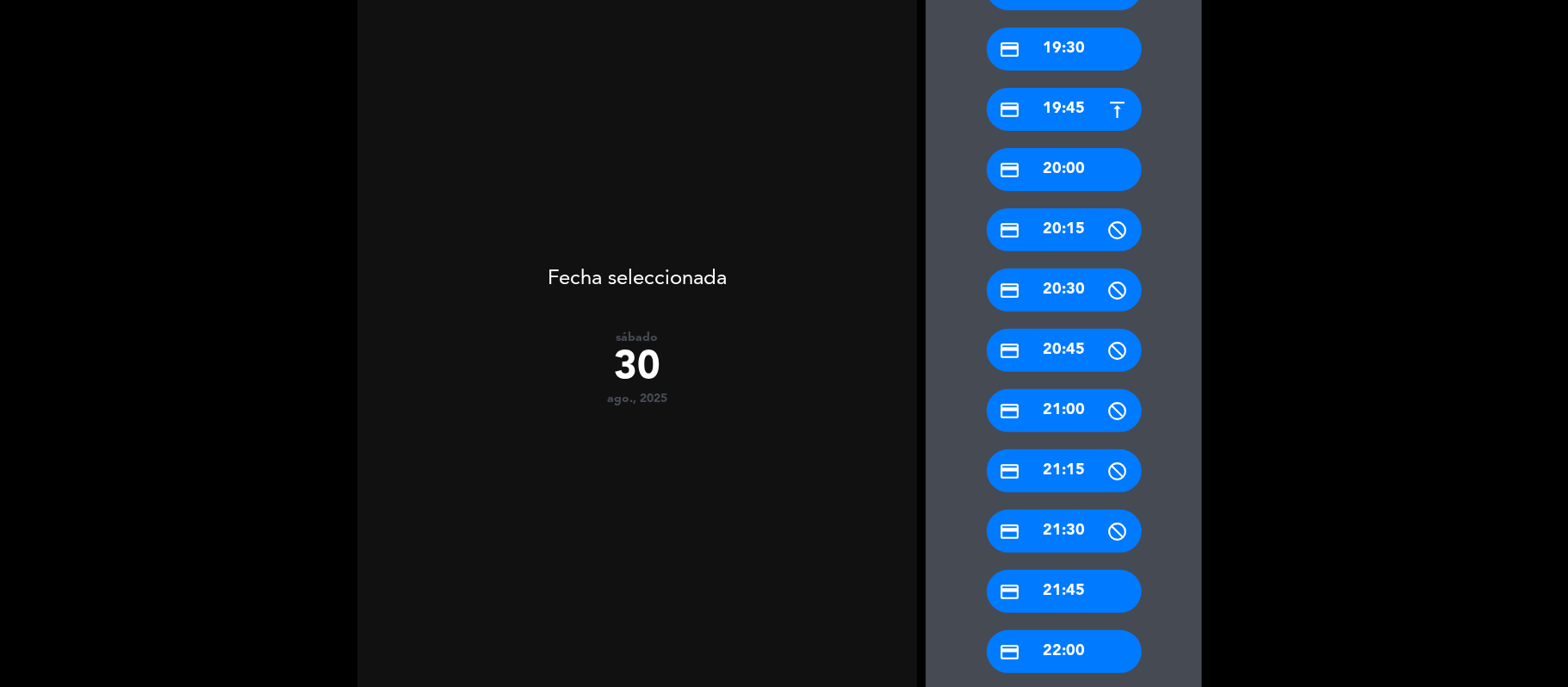
scroll to position [503, 0]
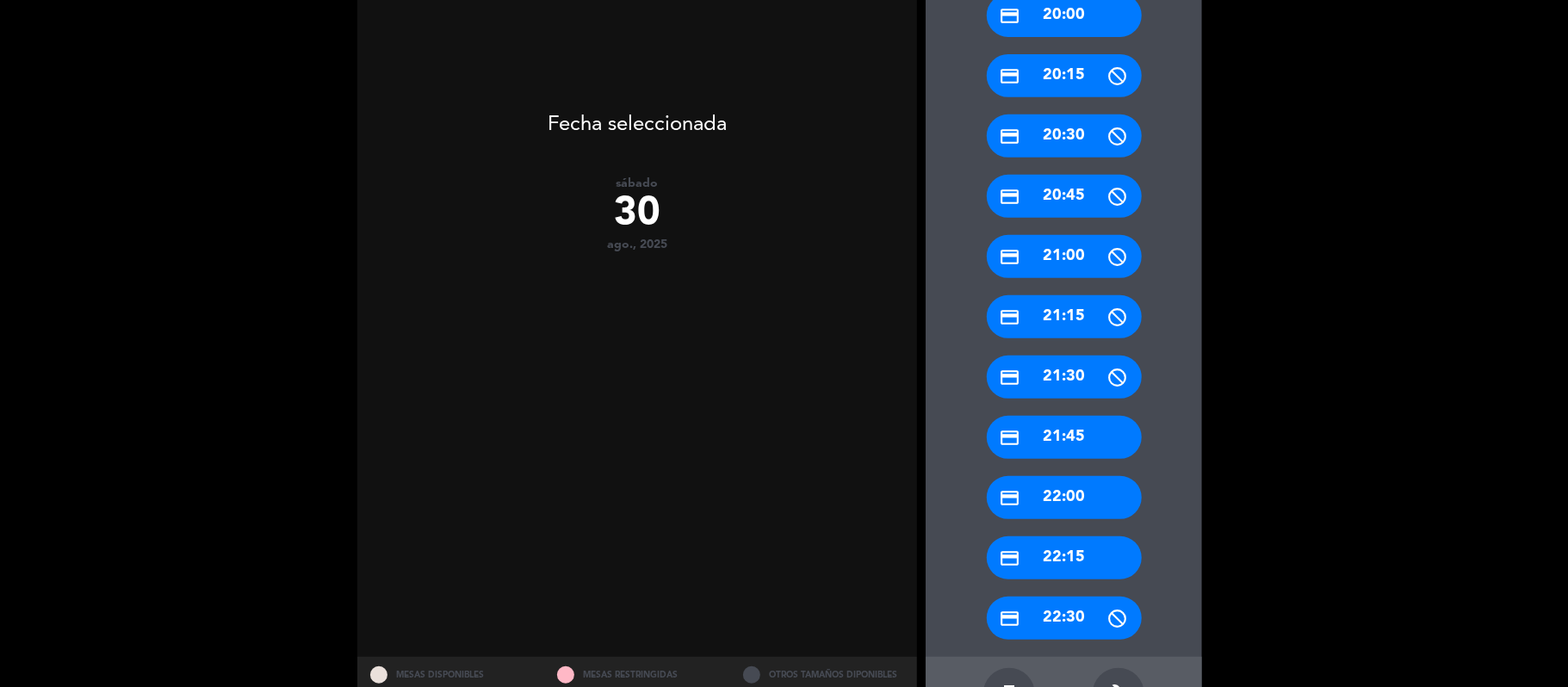
click at [1090, 503] on div "credit_card 22:00" at bounding box center [1064, 497] width 155 height 43
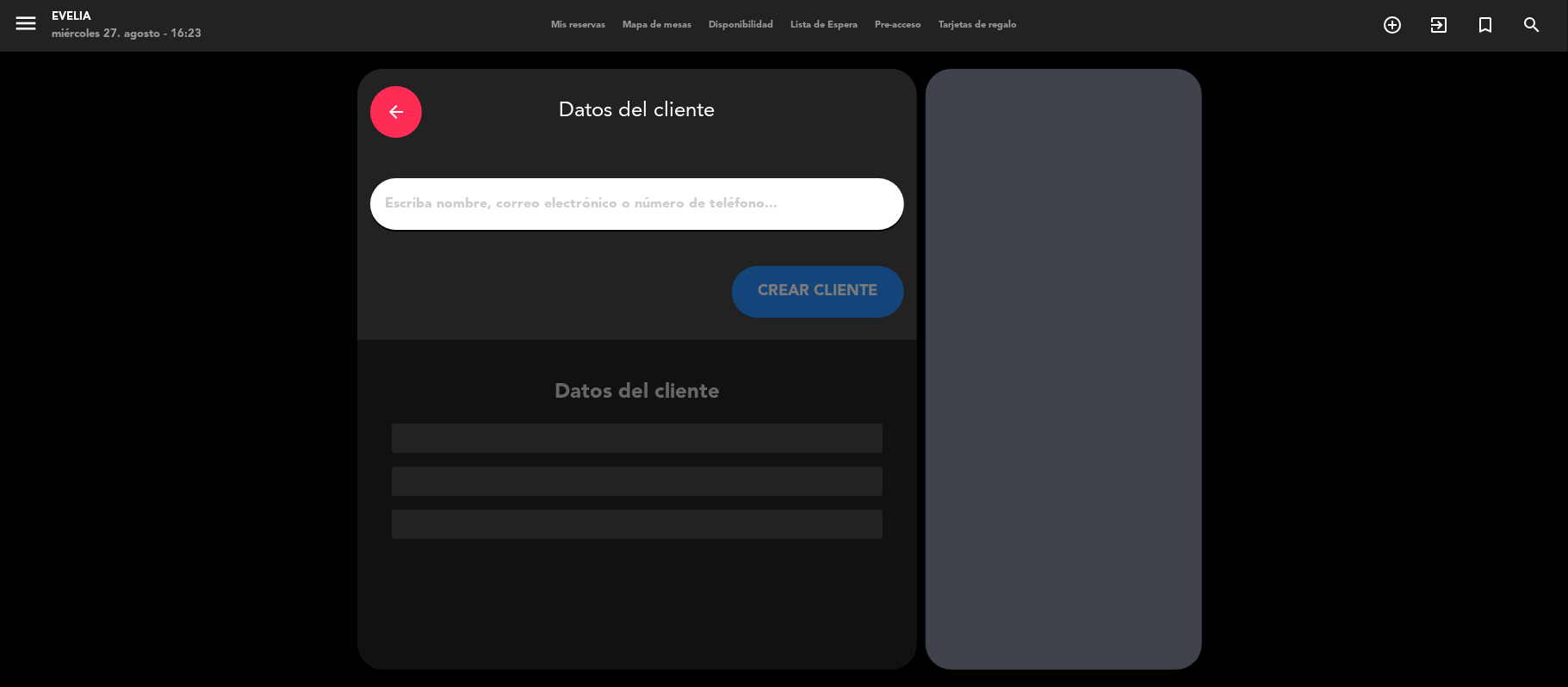
scroll to position [0, 0]
click at [665, 227] on div at bounding box center [636, 204] width 534 height 52
click at [397, 90] on div "arrow_back" at bounding box center [396, 112] width 52 height 52
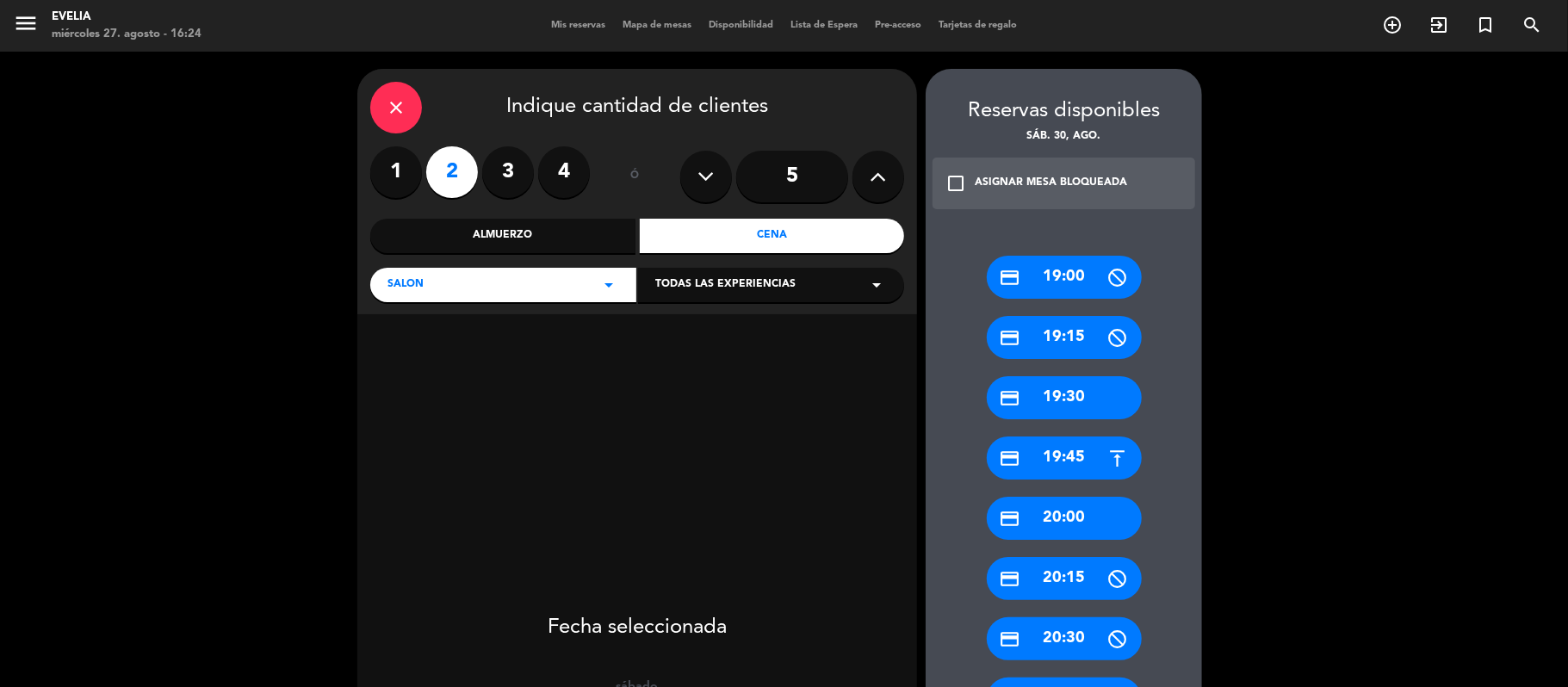
click at [421, 105] on div "close" at bounding box center [396, 108] width 52 height 52
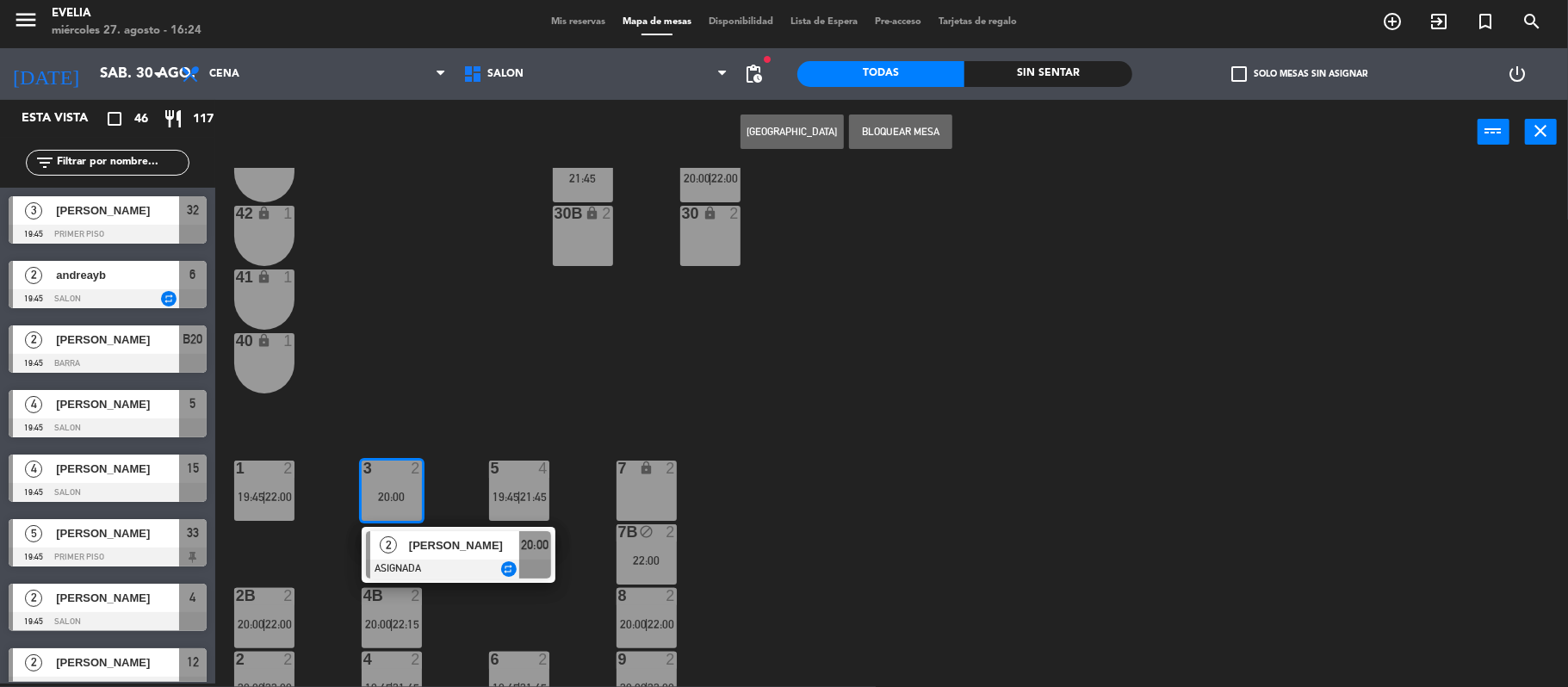
scroll to position [329, 0]
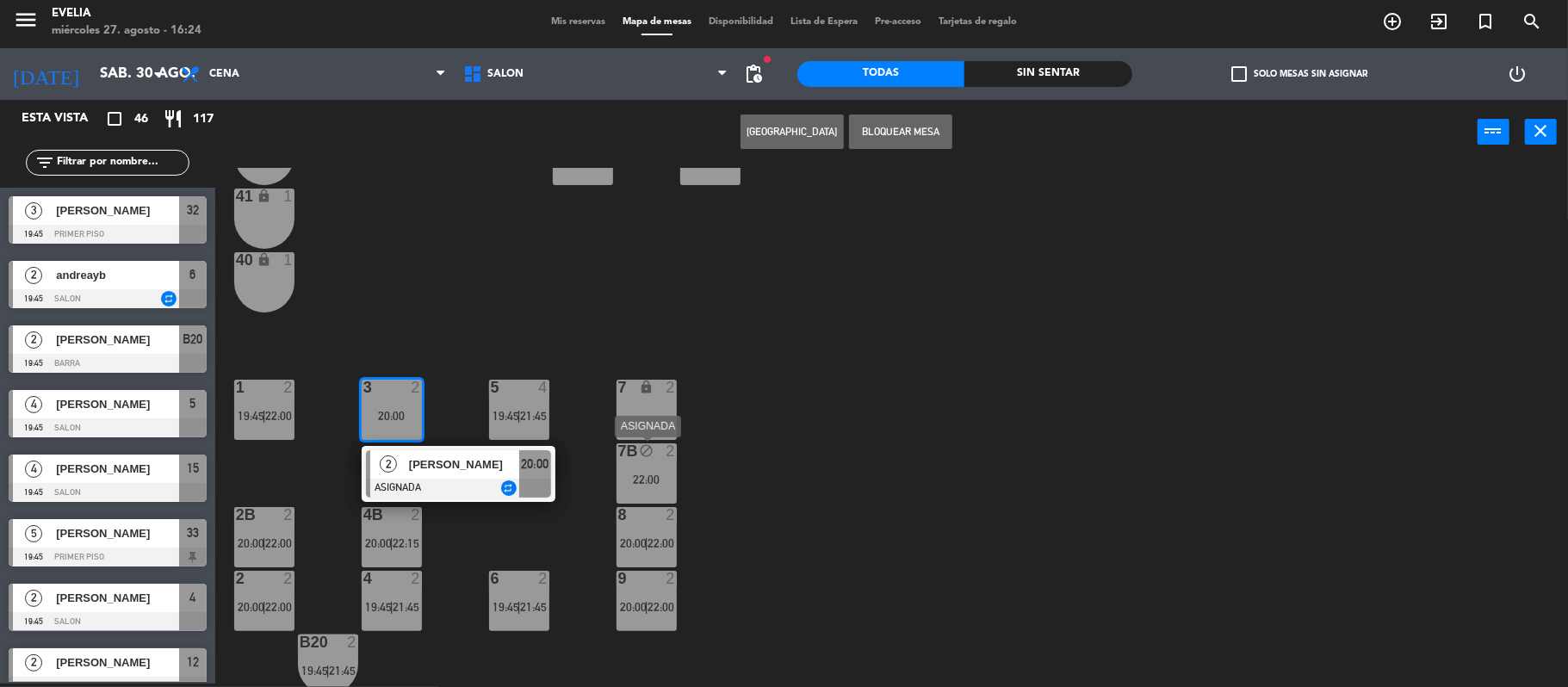
click at [648, 465] on div "7B block 2 22:00" at bounding box center [647, 473] width 61 height 61
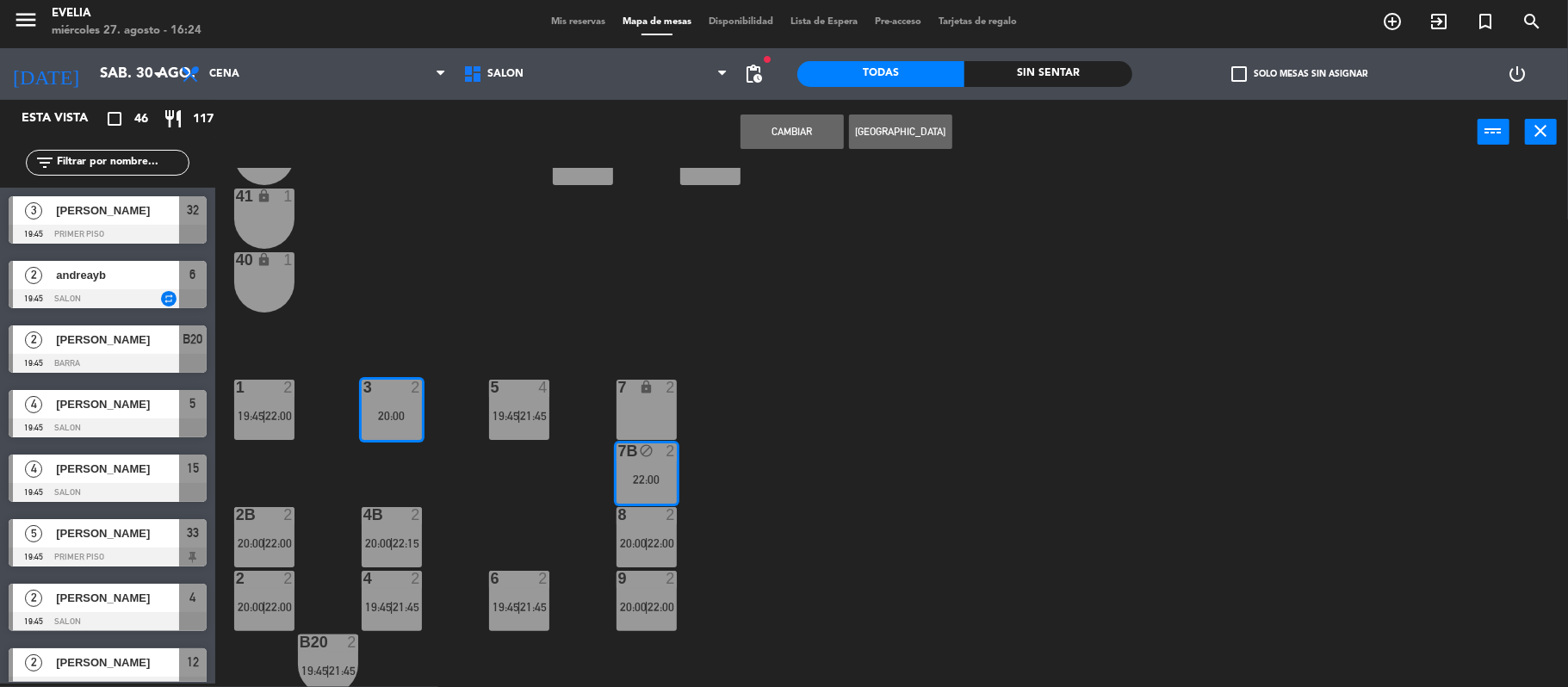
click at [504, 286] on div "34 2 21:45 33B 5 19:45 | 21:45 33 5 19:45 | 21:45 44 lock 1 32B 3 19:45 | 21:45…" at bounding box center [899, 427] width 1337 height 519
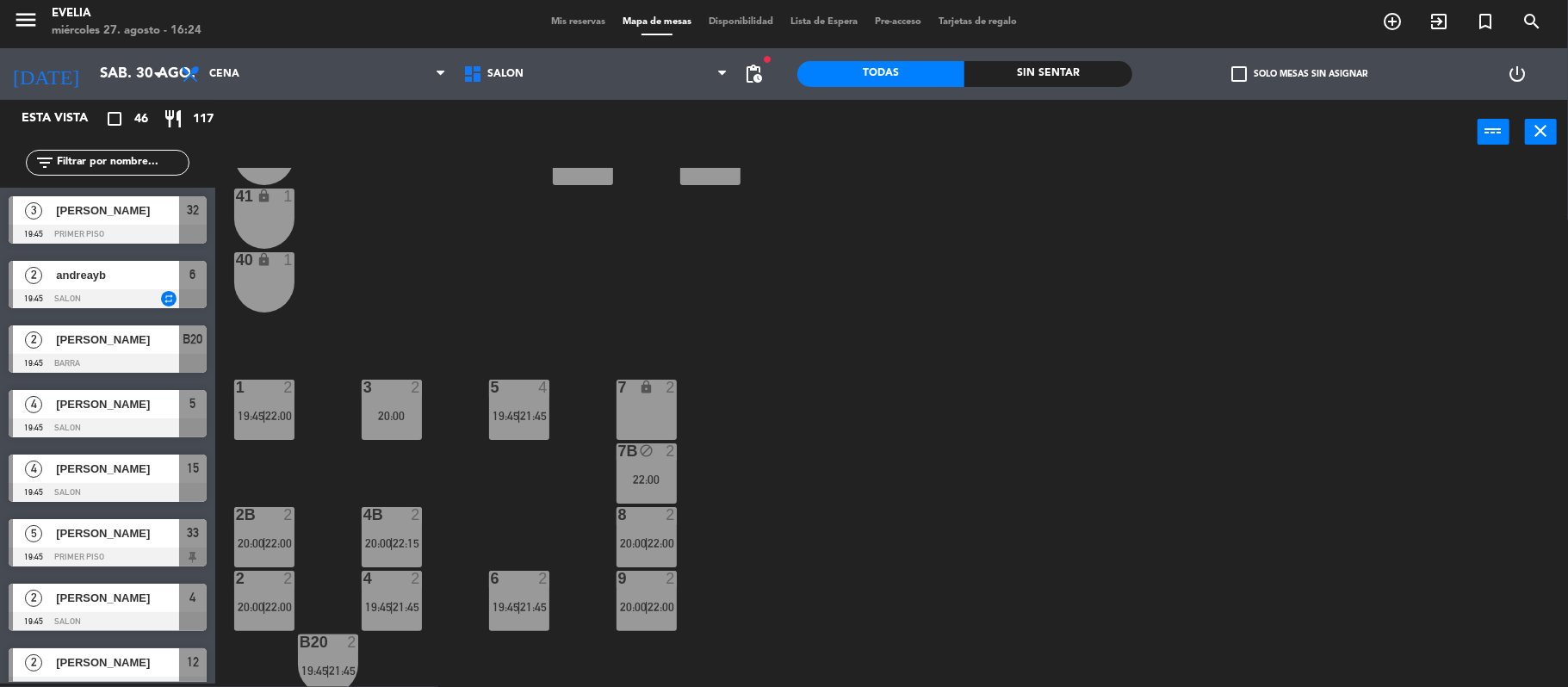
click at [666, 447] on div "2" at bounding box center [671, 450] width 11 height 15
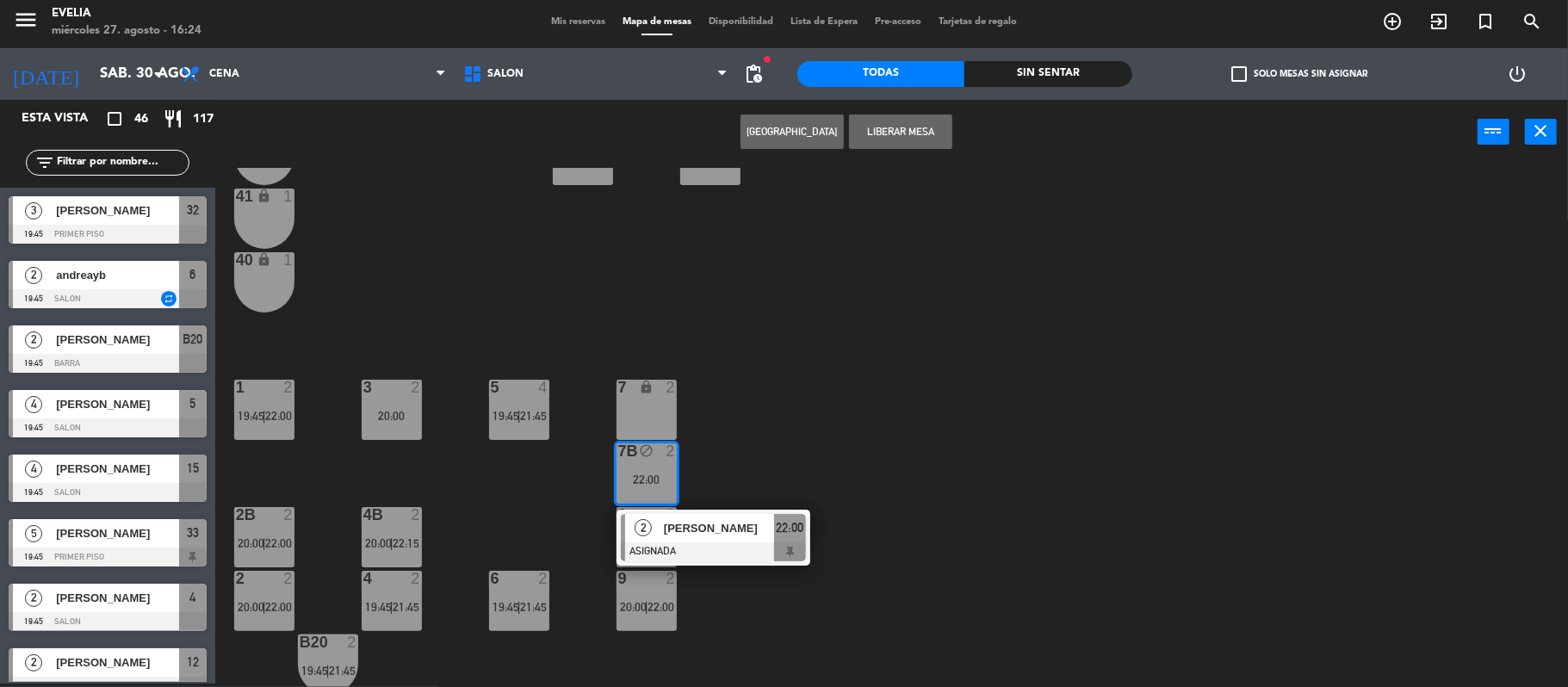
click at [684, 519] on span "[PERSON_NAME]" at bounding box center [719, 528] width 111 height 18
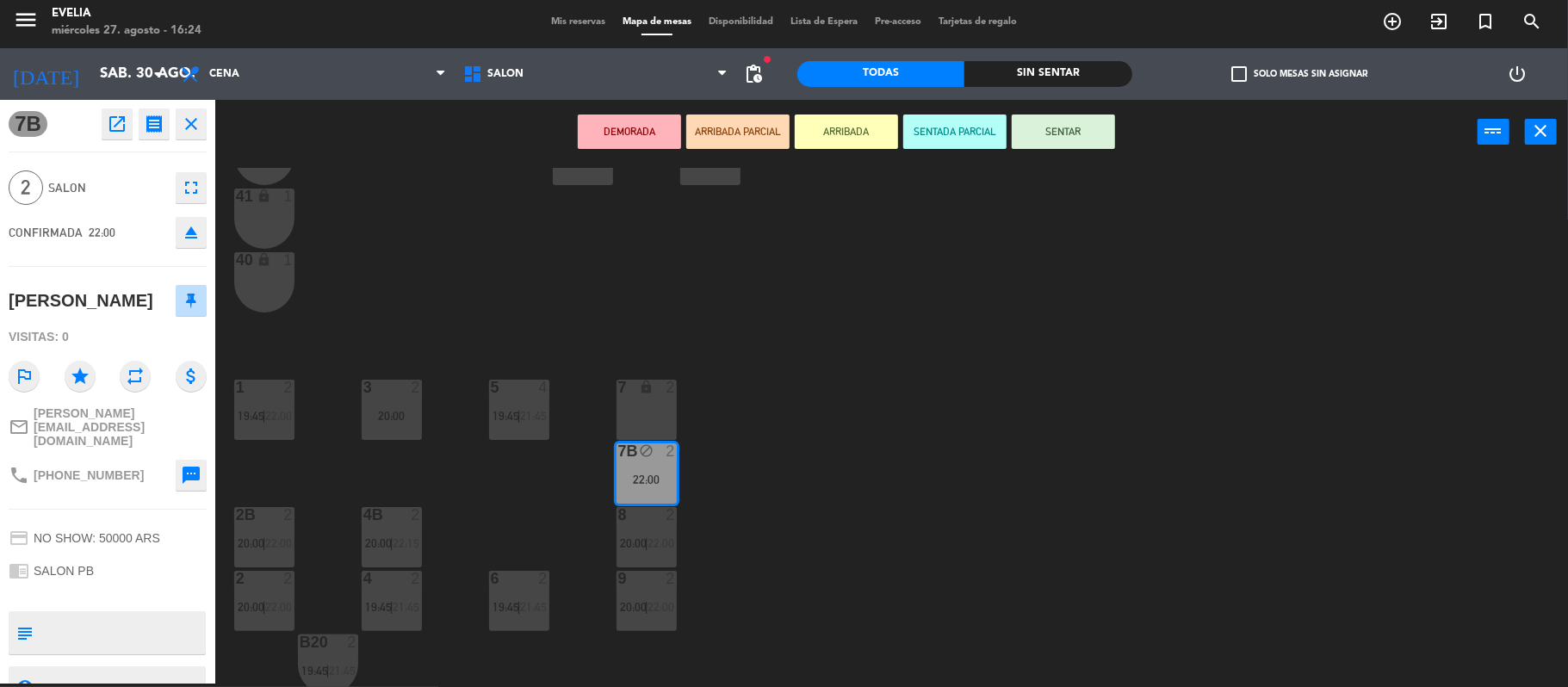
click at [414, 409] on div "20:00" at bounding box center [392, 415] width 61 height 12
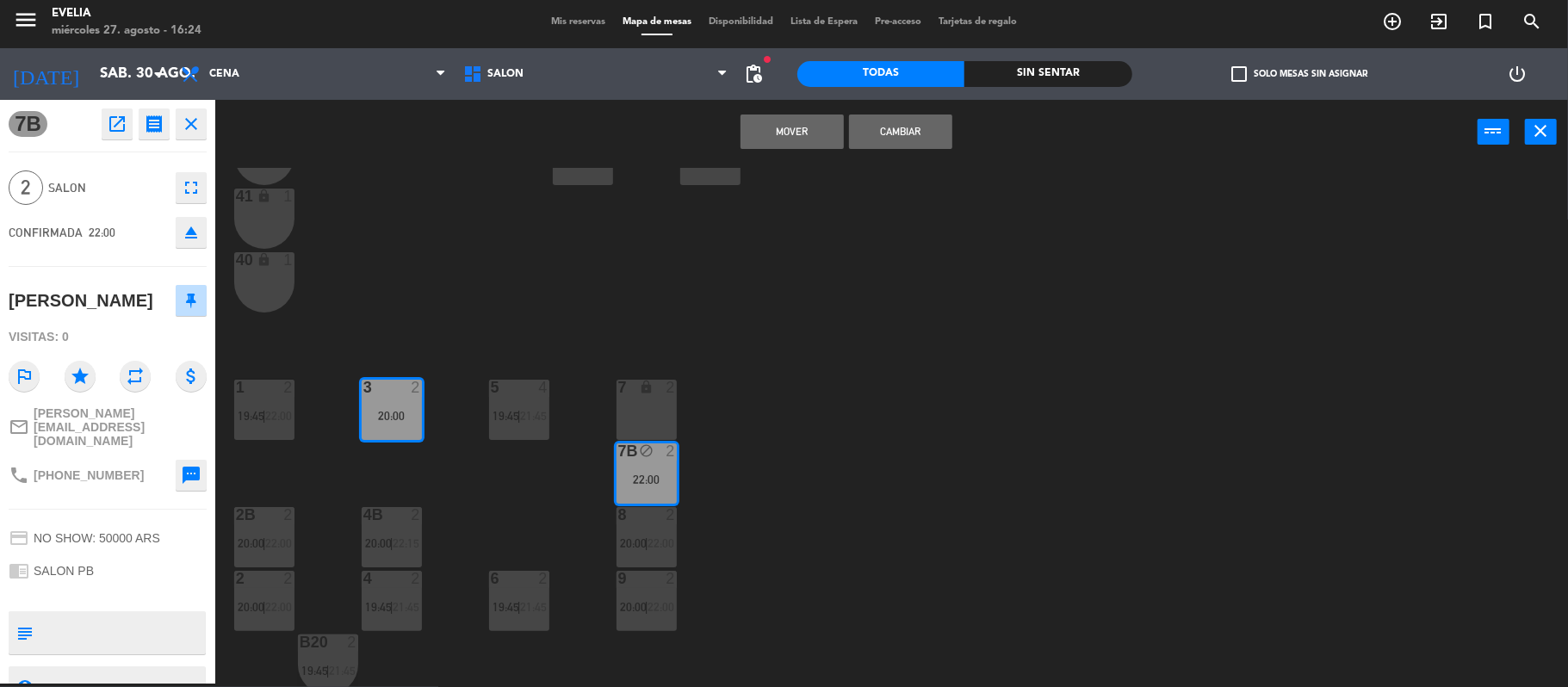
click at [779, 142] on button "Mover" at bounding box center [792, 131] width 103 height 35
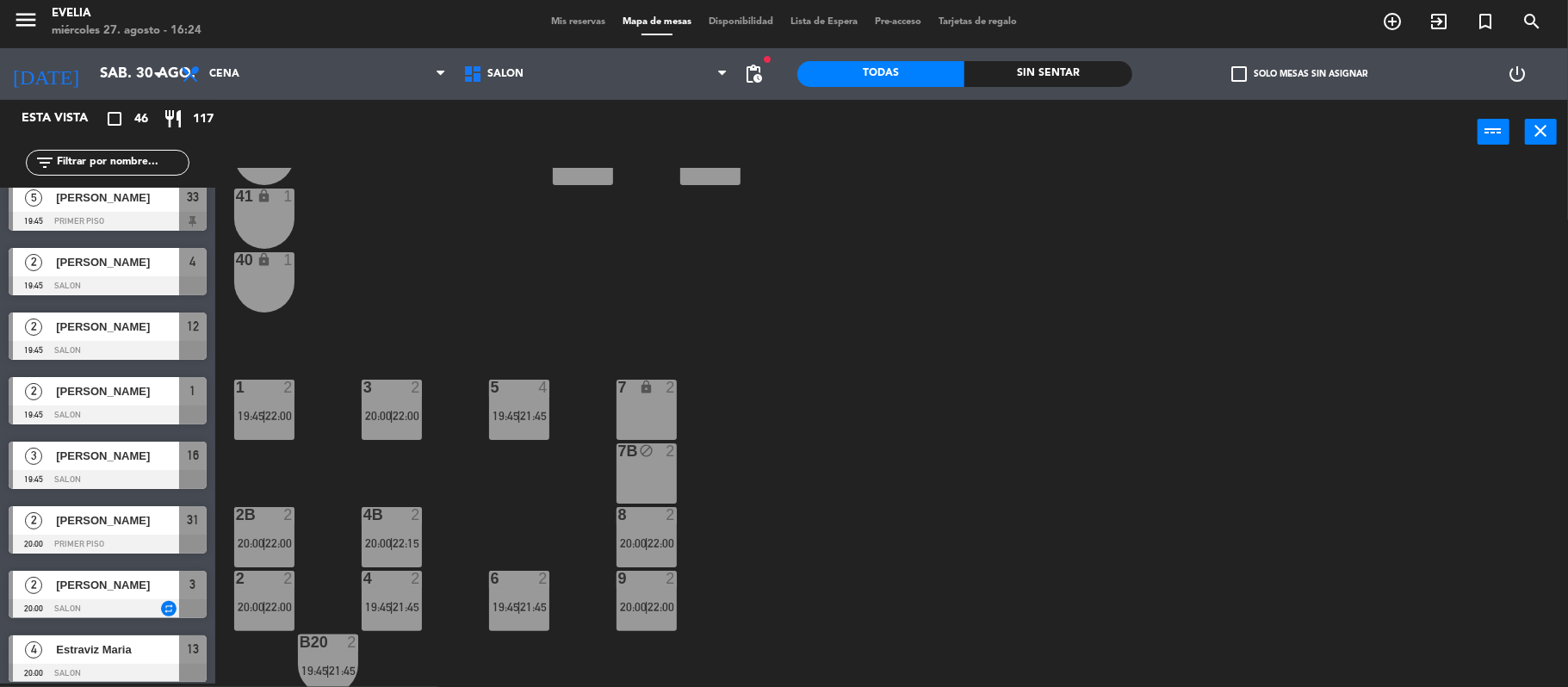
scroll to position [781, 0]
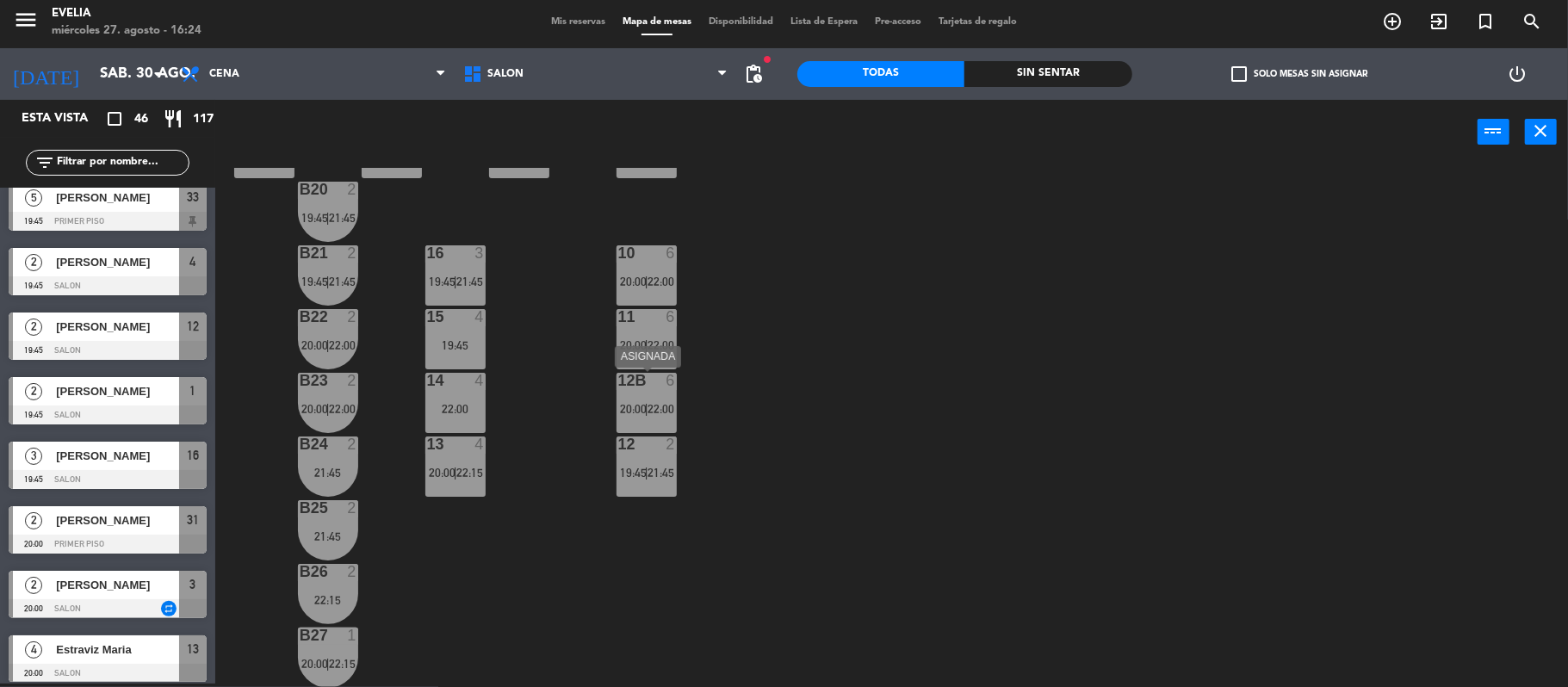
click at [662, 406] on span "22:00" at bounding box center [661, 408] width 27 height 13
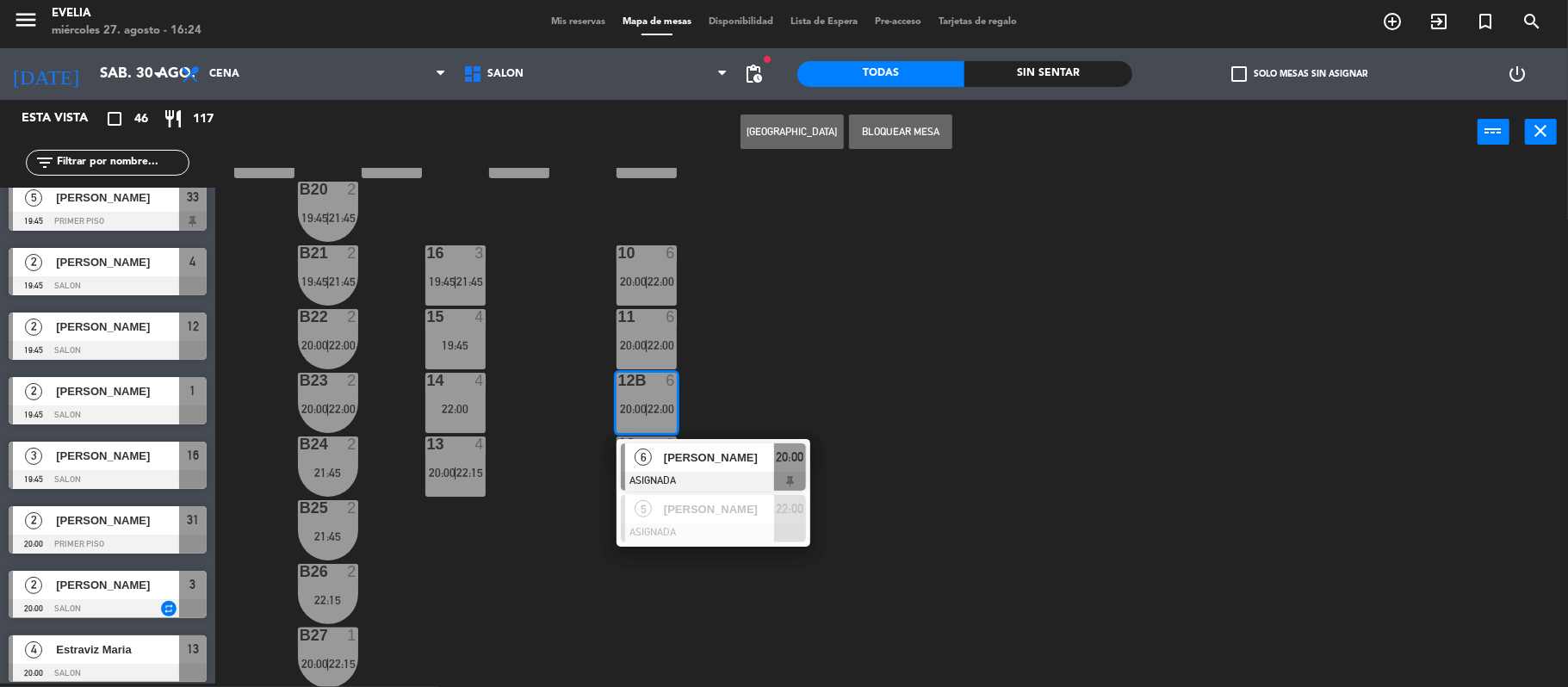
click at [435, 672] on div "34 2 21:45 33B 5 19:45 | 21:45 33 5 19:45 | 21:45 44 lock 1 32B 3 19:45 | 21:45…" at bounding box center [899, 427] width 1337 height 519
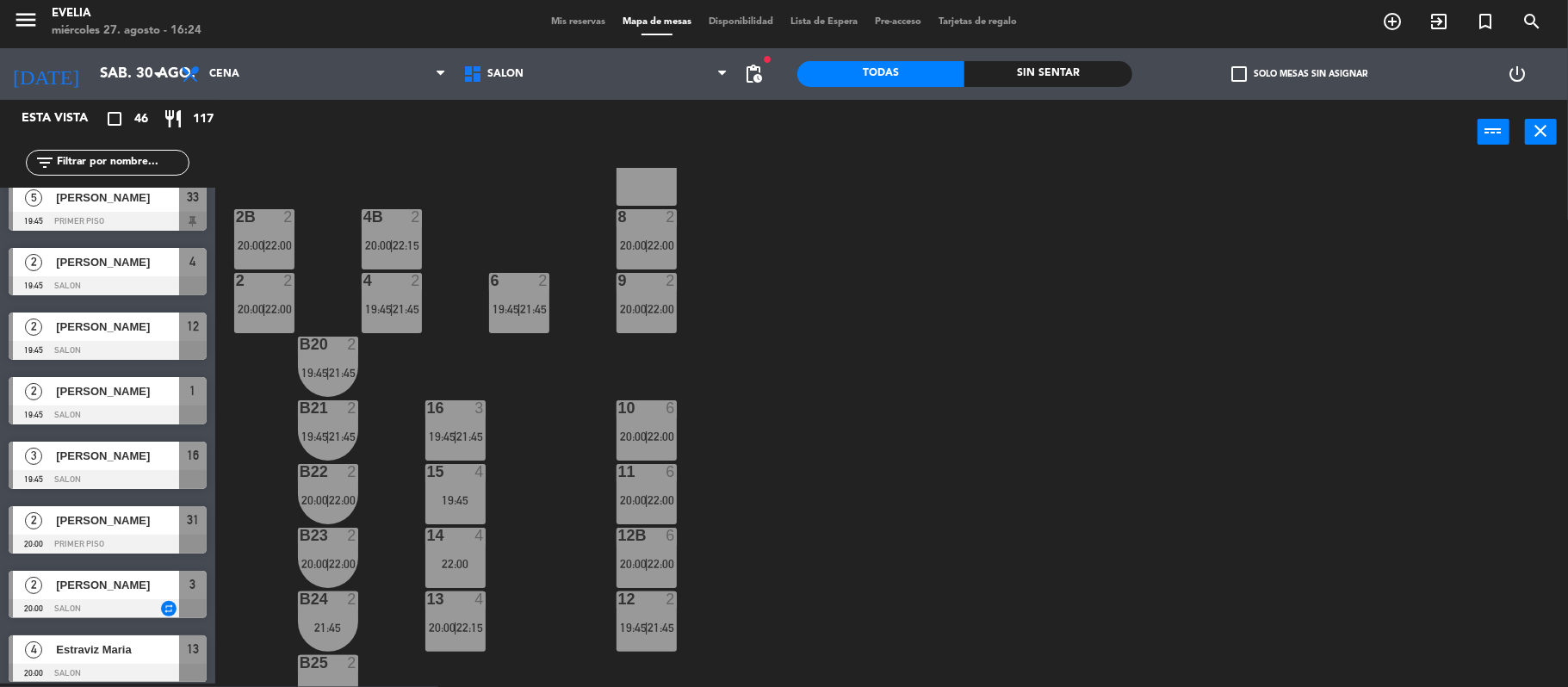
scroll to position [625, 0]
click at [643, 438] on span "20:00" at bounding box center [634, 438] width 27 height 13
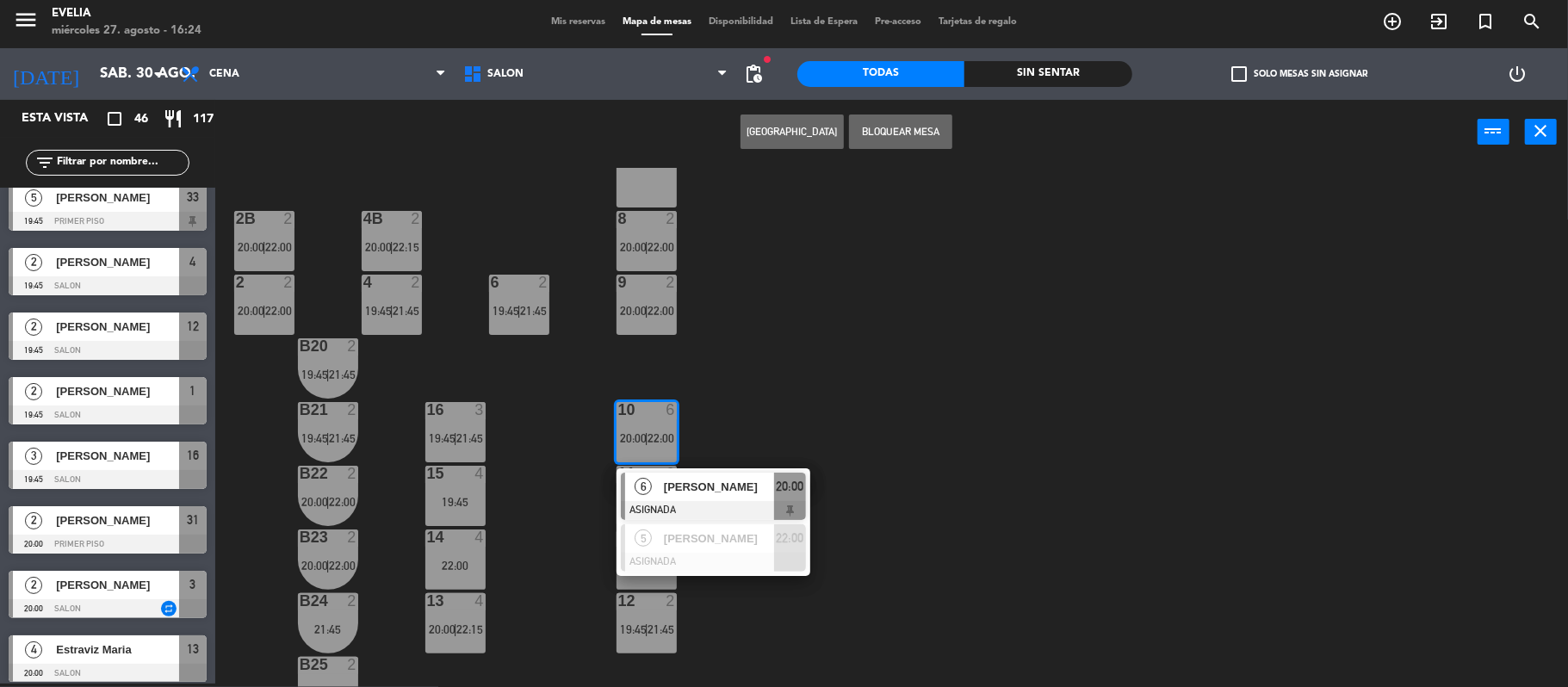
click at [720, 417] on div "34 2 21:45 33B 5 19:45 | 21:45 33 5 19:45 | 21:45 44 lock 1 32B 3 19:45 | 21:45…" at bounding box center [899, 427] width 1337 height 519
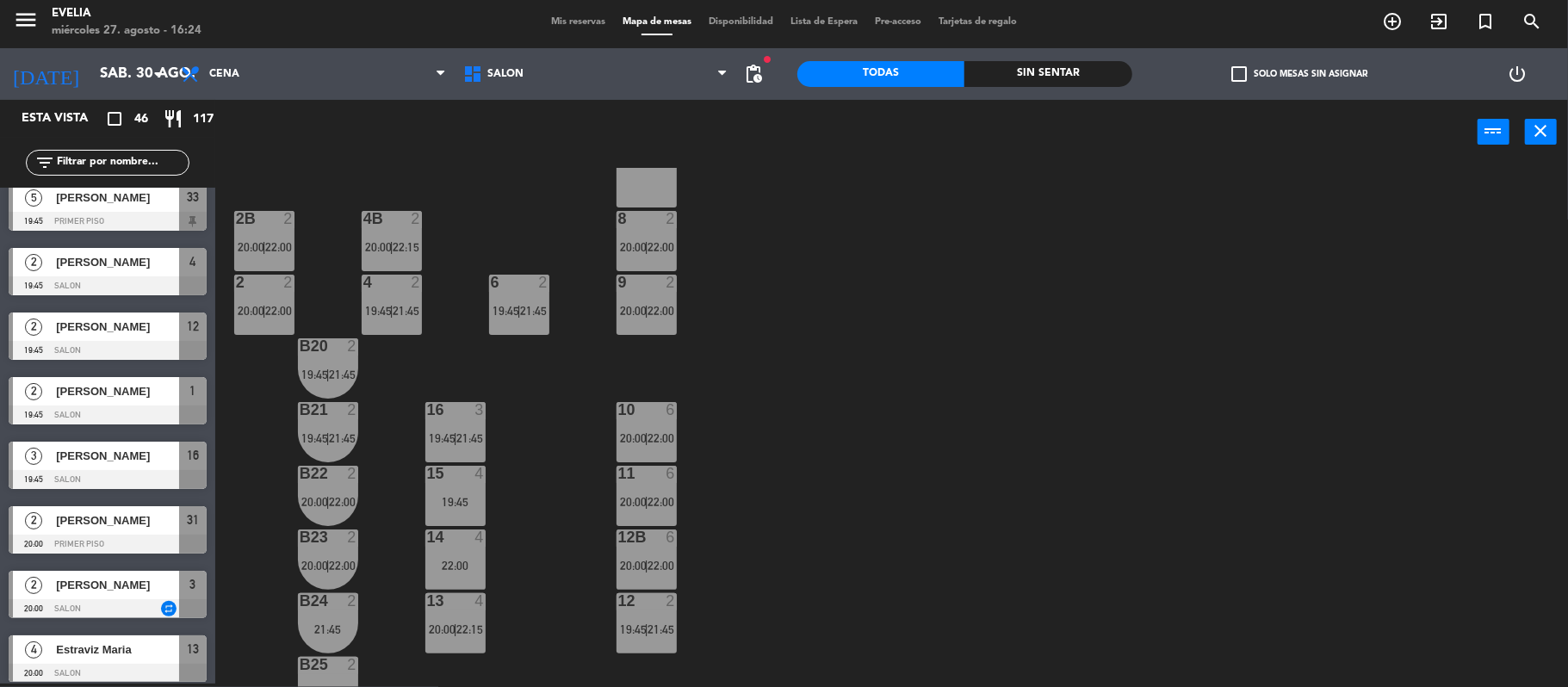
click at [635, 628] on span "19:45" at bounding box center [634, 628] width 27 height 13
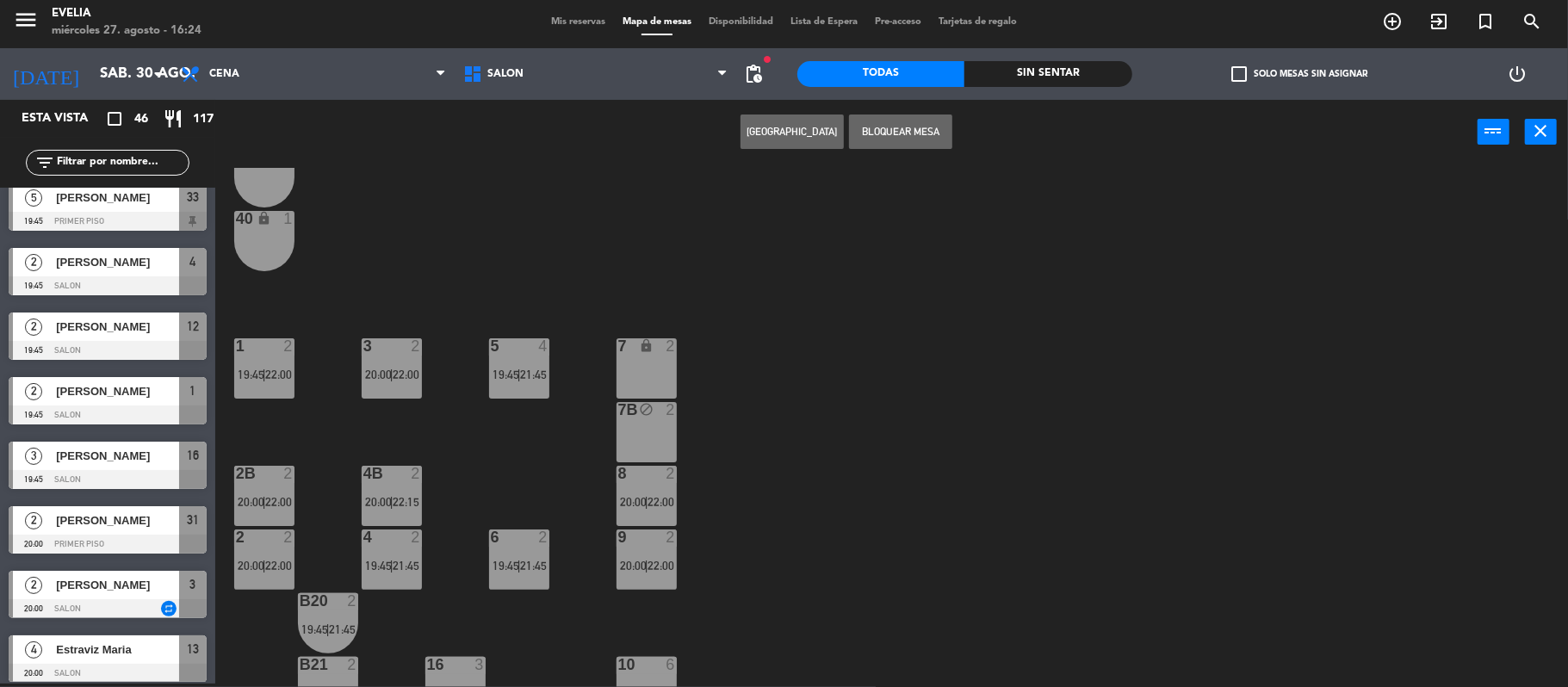
scroll to position [351, 0]
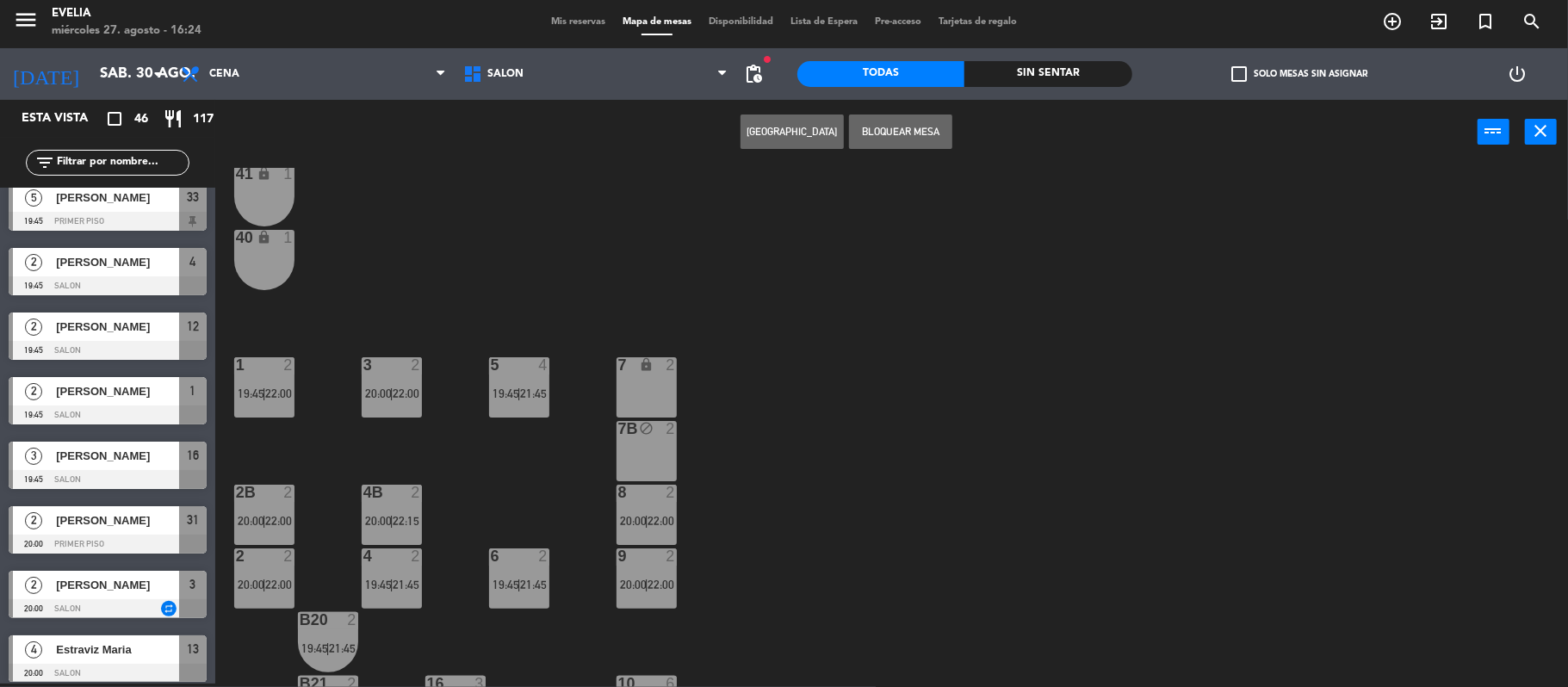
click at [645, 510] on div "8 2 20:00 | 22:00" at bounding box center [647, 515] width 61 height 61
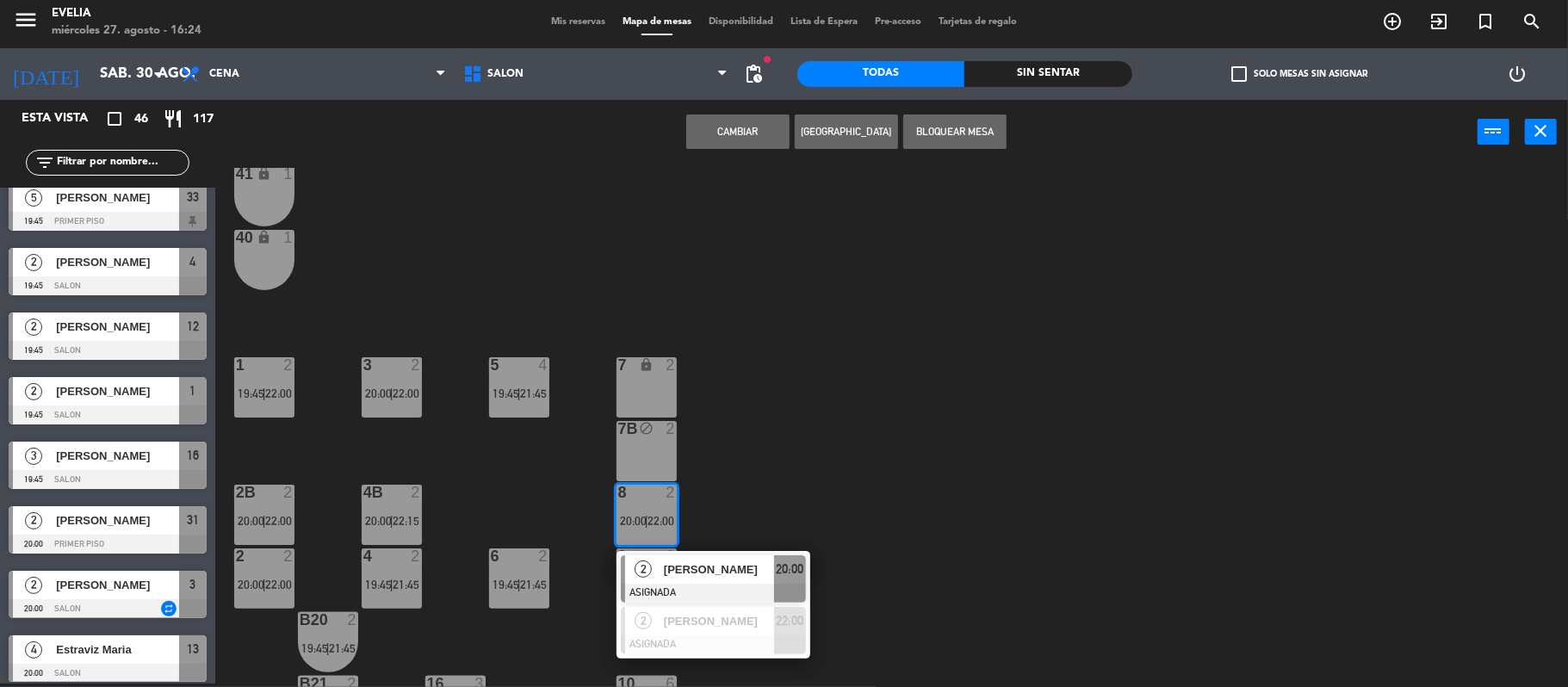
click at [783, 475] on div "34 2 21:45 33B 5 19:45 | 21:45 33 5 19:45 | 21:45 44 lock 1 32B 3 19:45 | 21:45…" at bounding box center [899, 427] width 1337 height 519
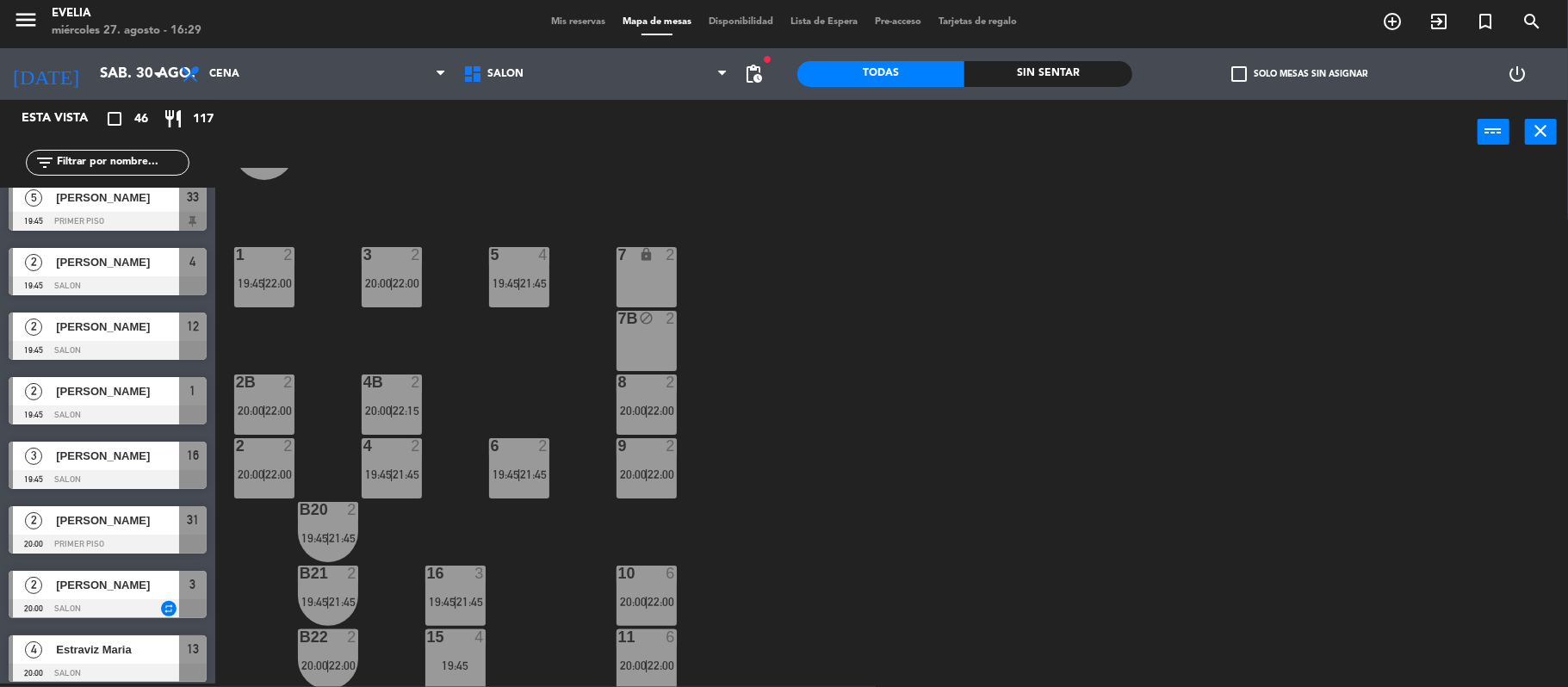
scroll to position [462, 0]
click at [373, 266] on div "3 2 20:00 | 22:00" at bounding box center [392, 276] width 61 height 61
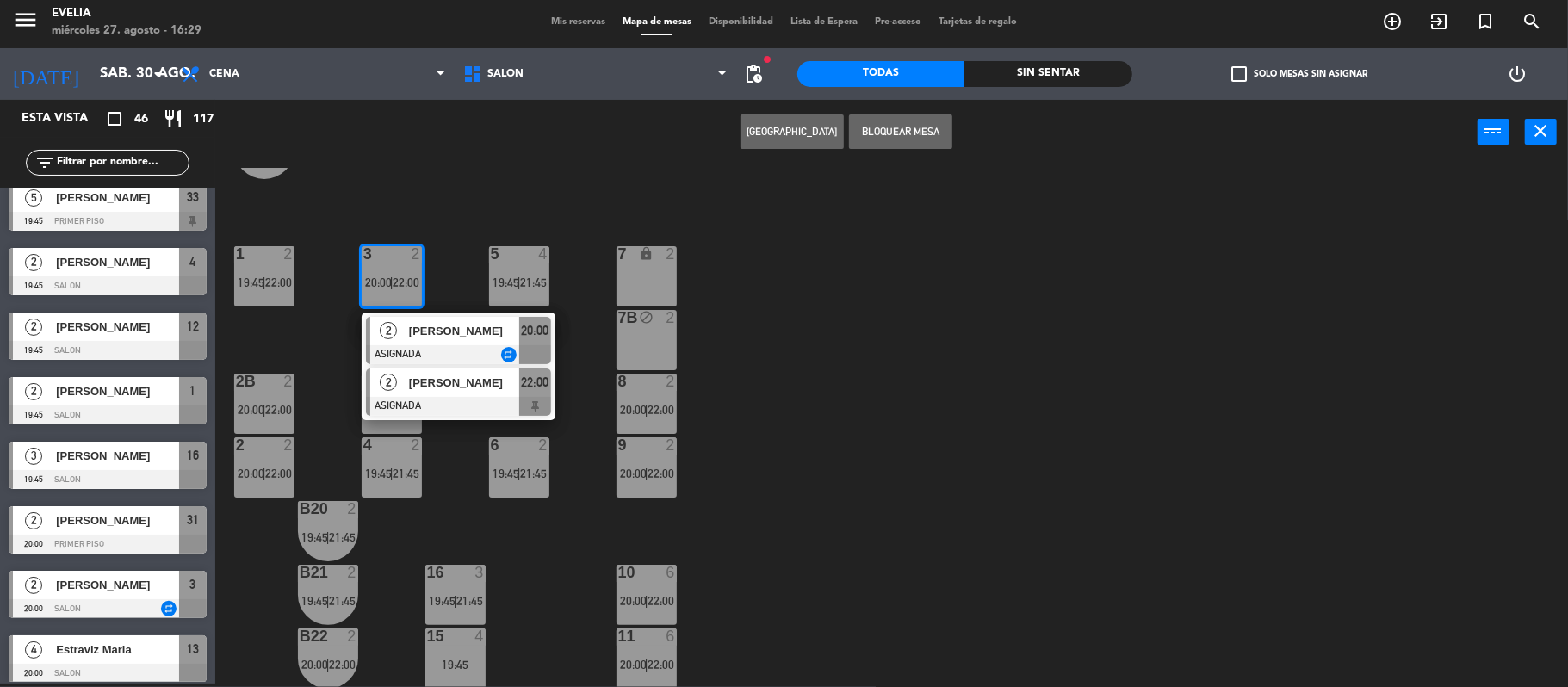
click at [439, 379] on span "[PERSON_NAME]" at bounding box center [464, 382] width 111 height 18
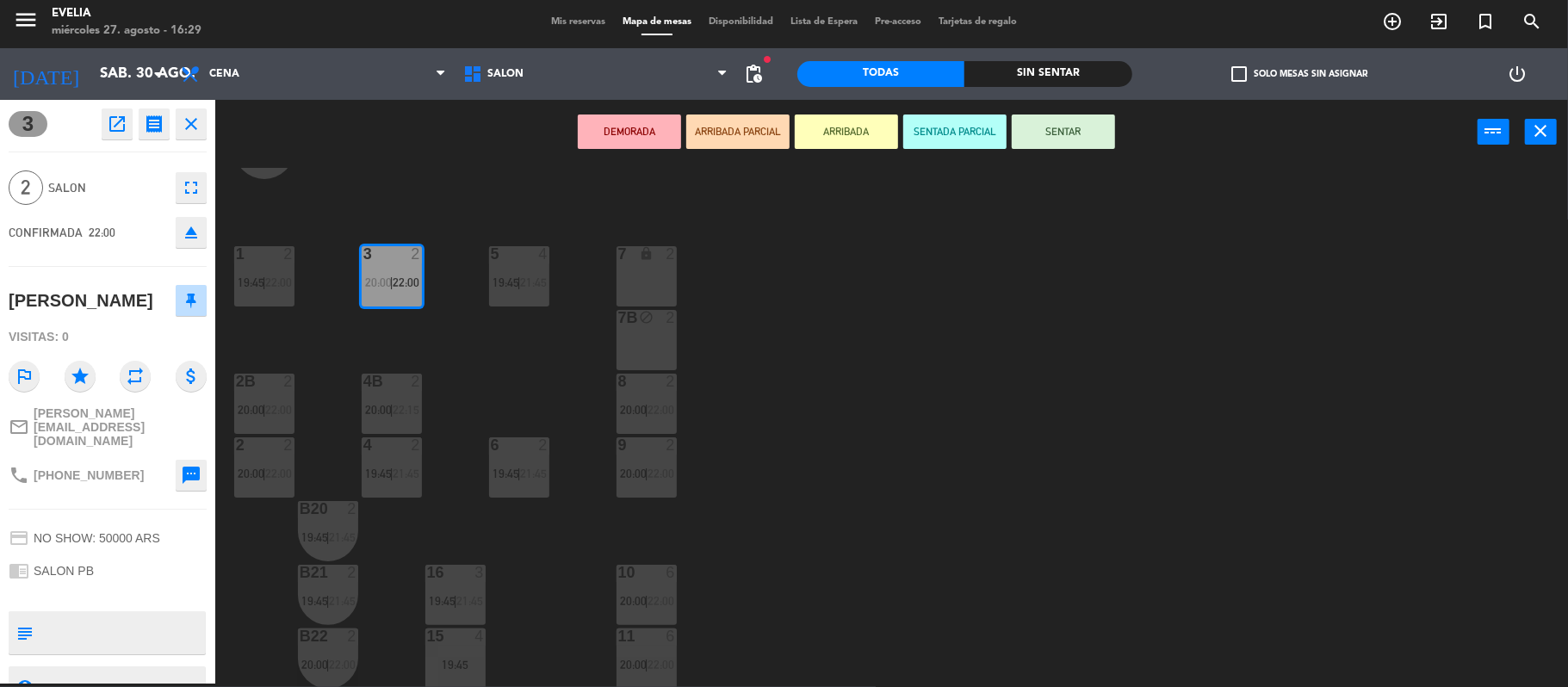
click at [654, 336] on div "7B block 2" at bounding box center [647, 340] width 61 height 61
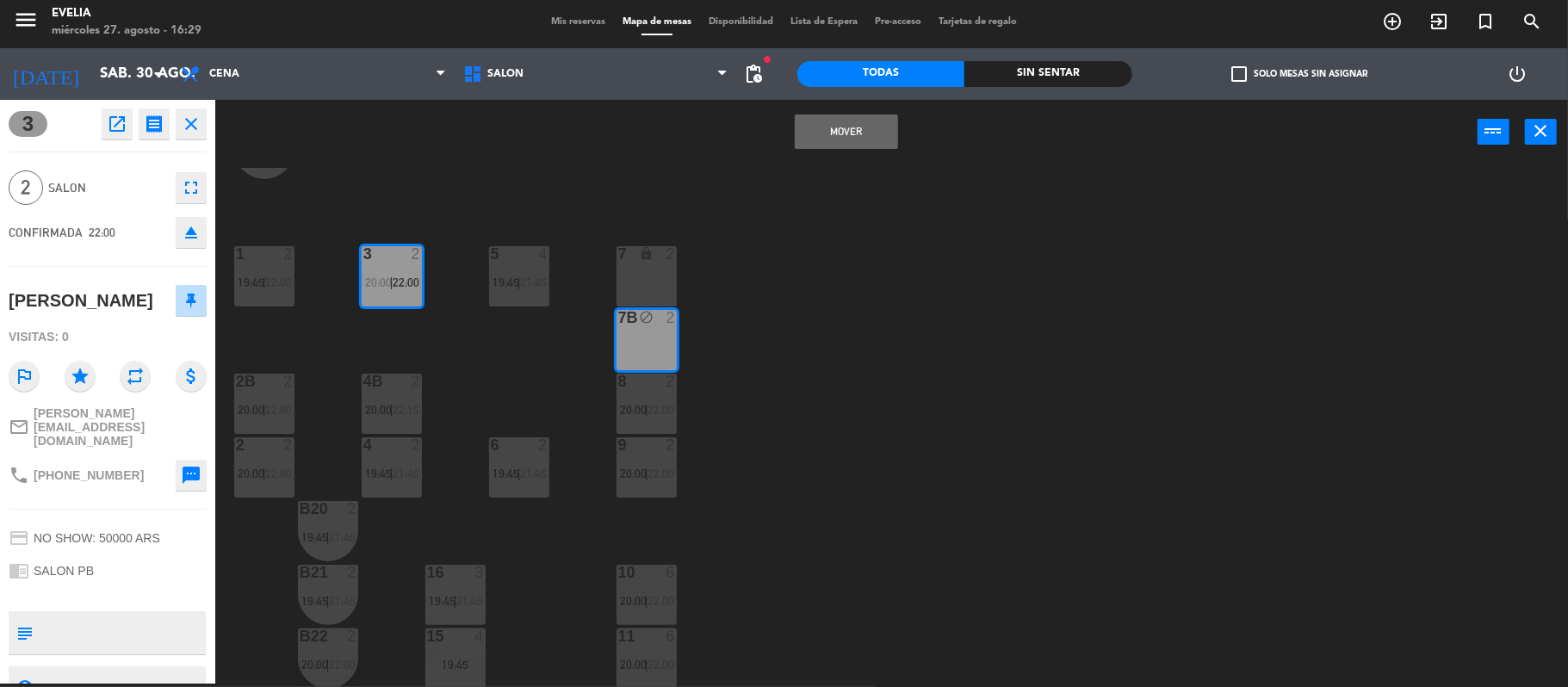
click at [850, 139] on button "Mover" at bounding box center [847, 131] width 103 height 35
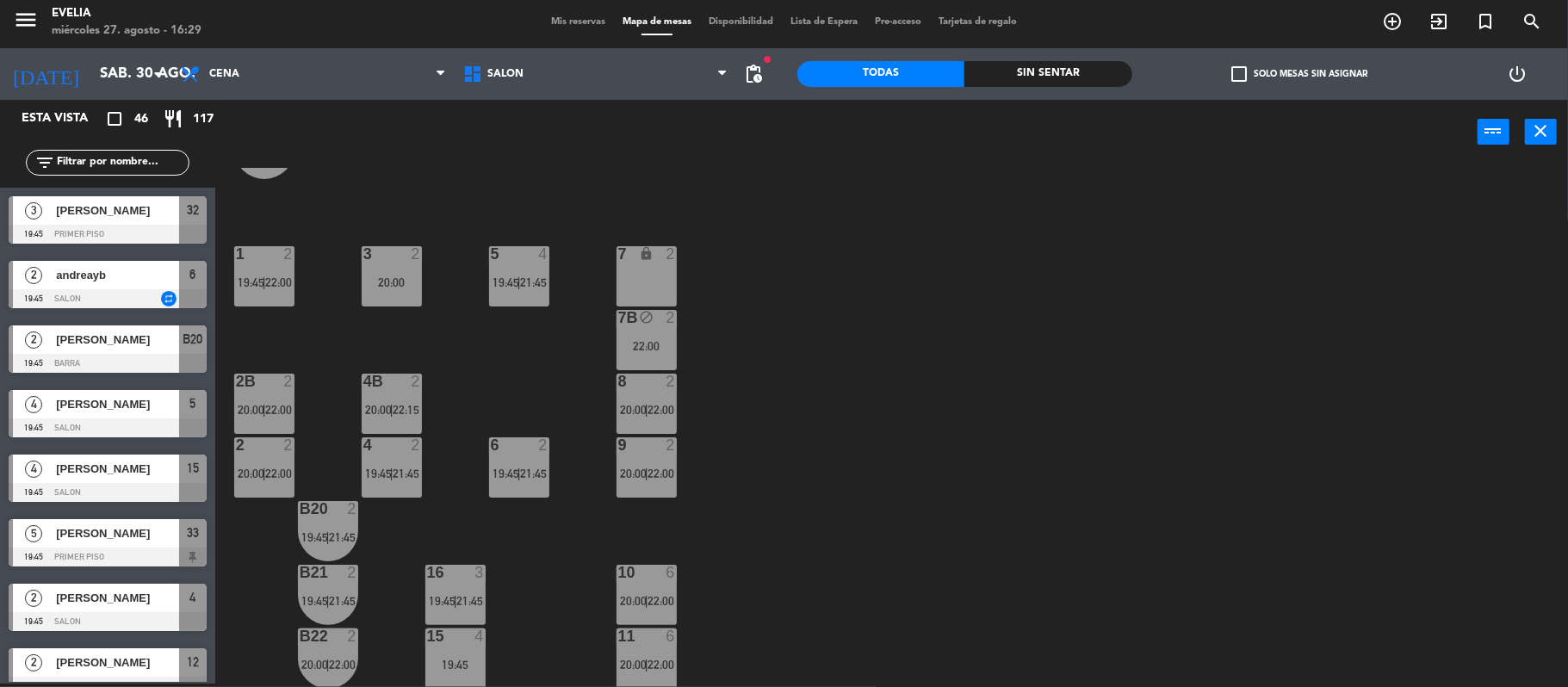
scroll to position [336, 0]
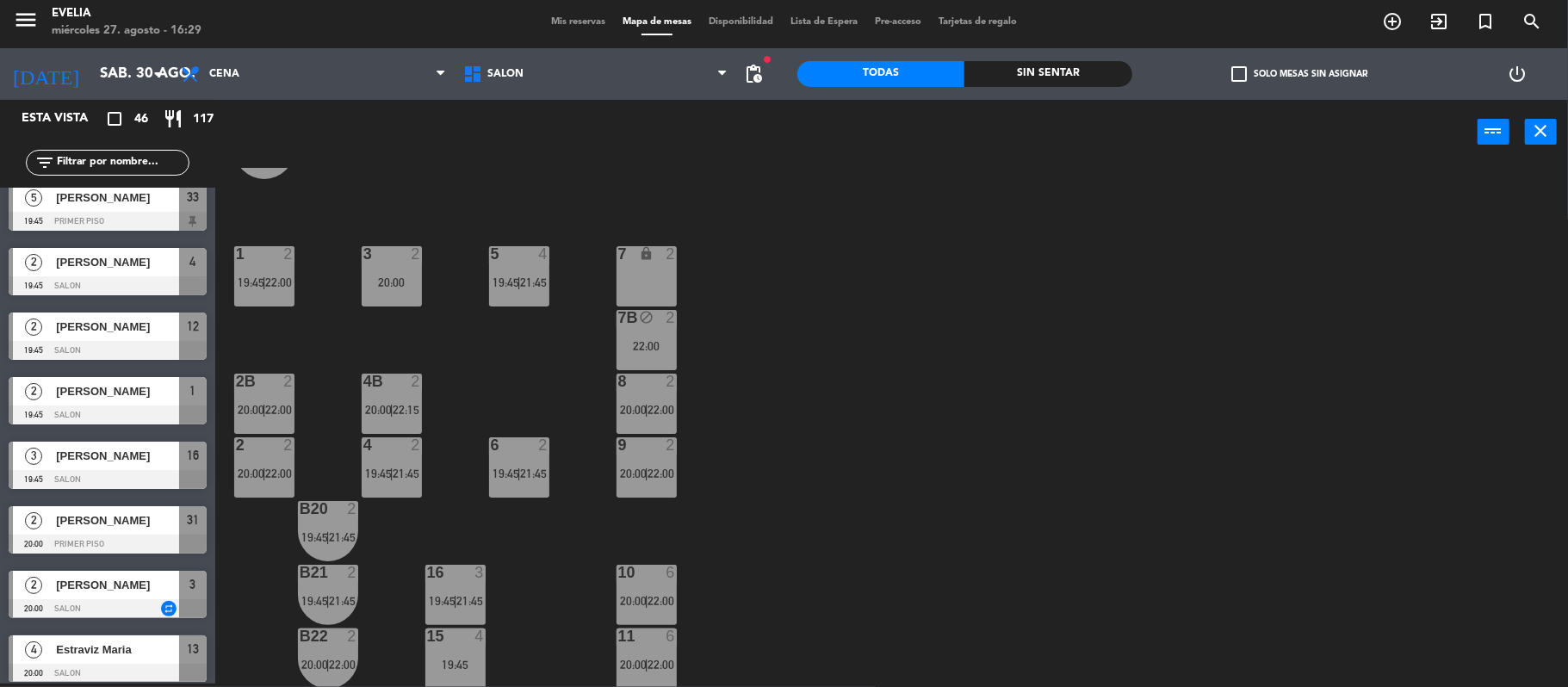
click at [408, 275] on div "20:00" at bounding box center [392, 282] width 61 height 12
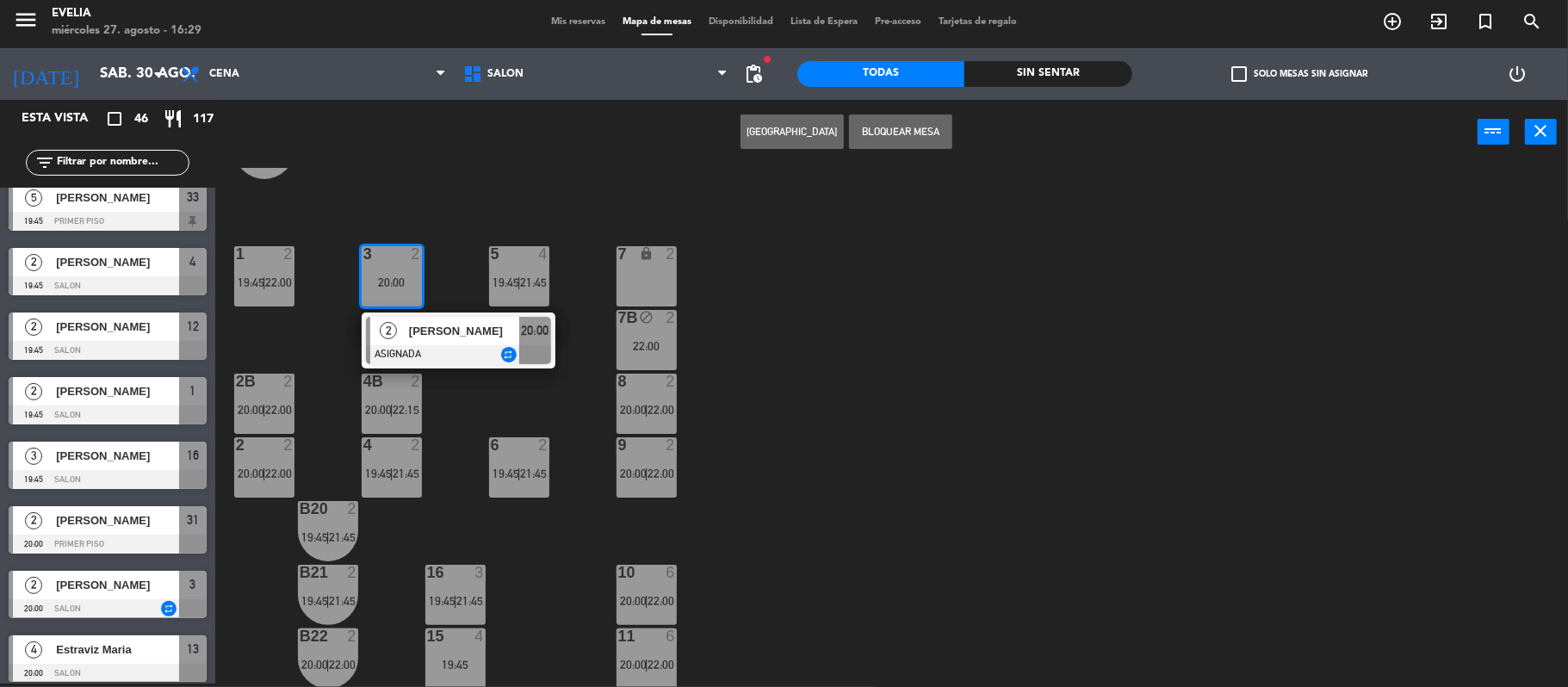
click at [823, 136] on button "[GEOGRAPHIC_DATA]" at bounding box center [792, 131] width 103 height 35
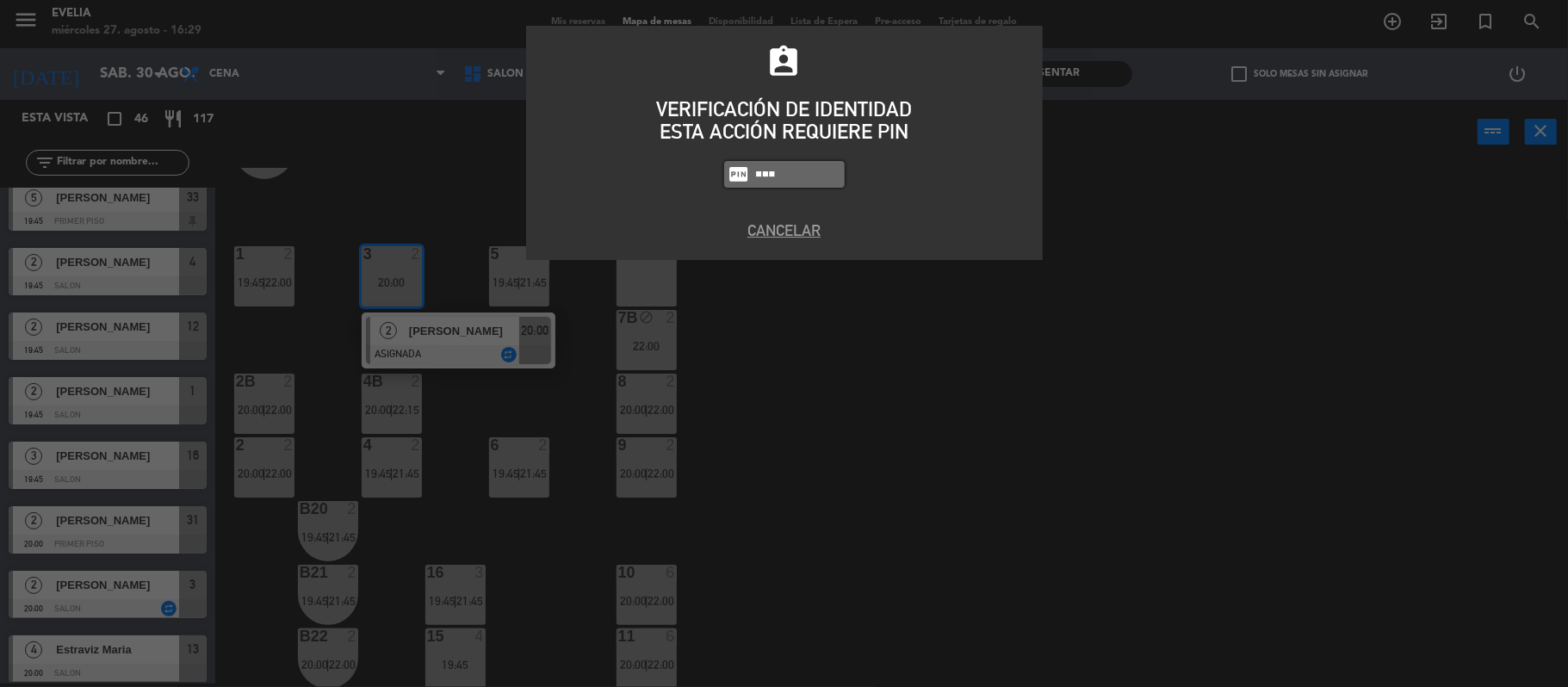
type input "7980"
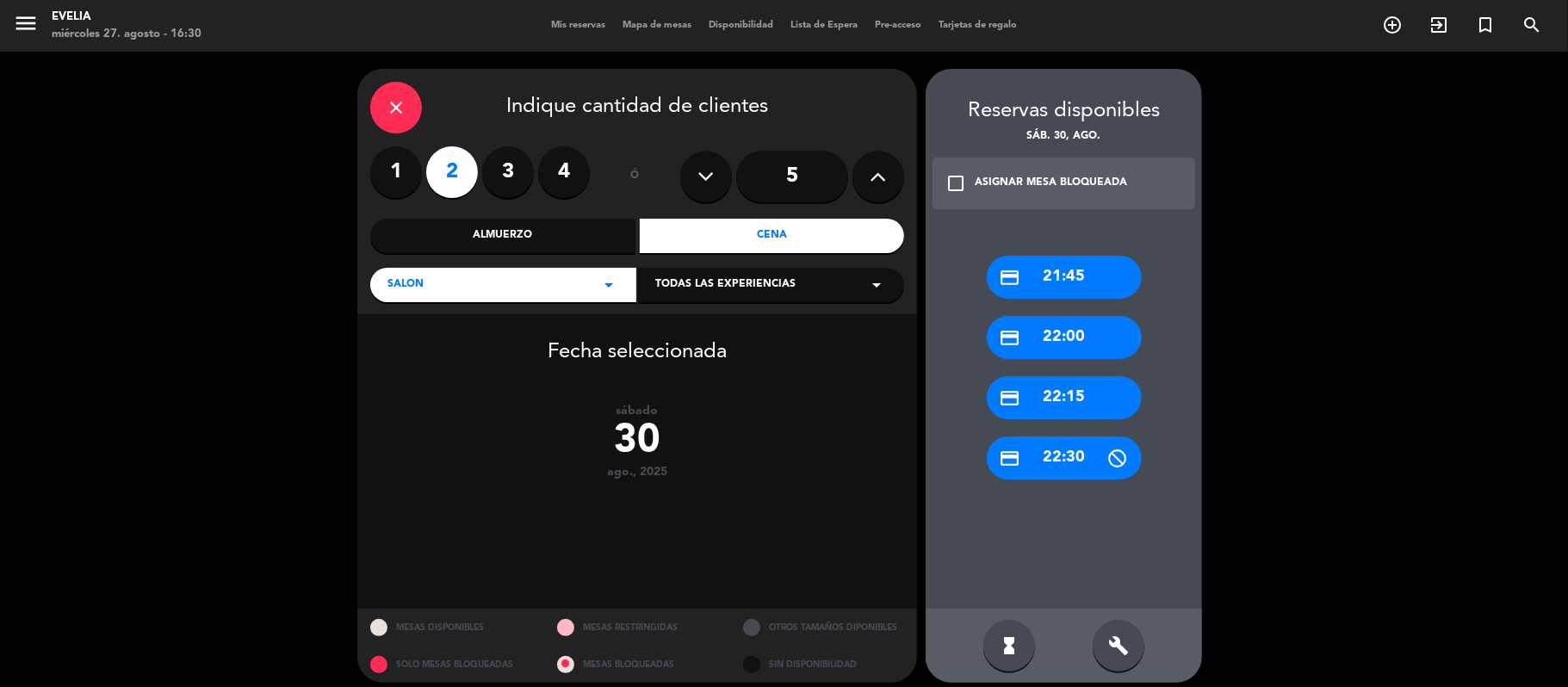
click at [1086, 335] on div "credit_card 22:00" at bounding box center [1064, 338] width 155 height 43
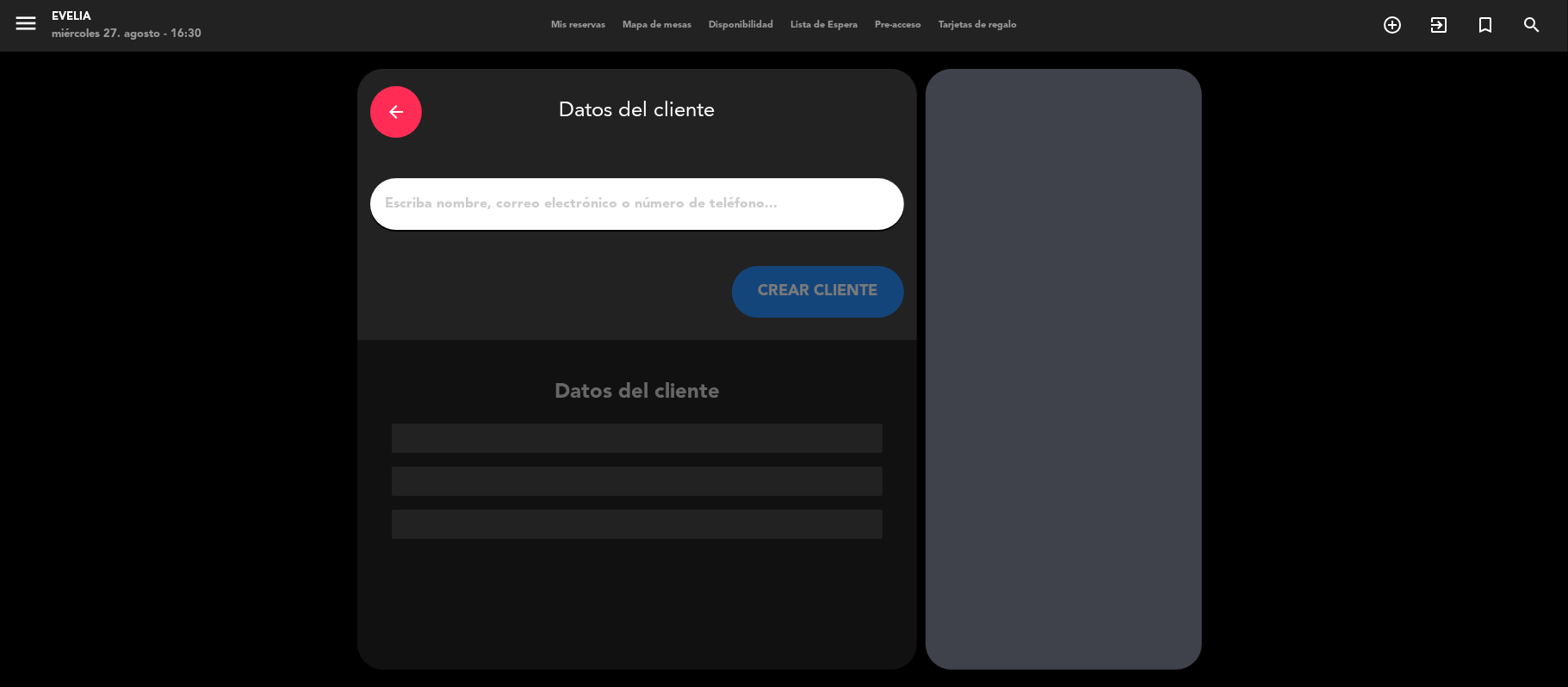
click at [680, 198] on input "1" at bounding box center [637, 203] width 508 height 24
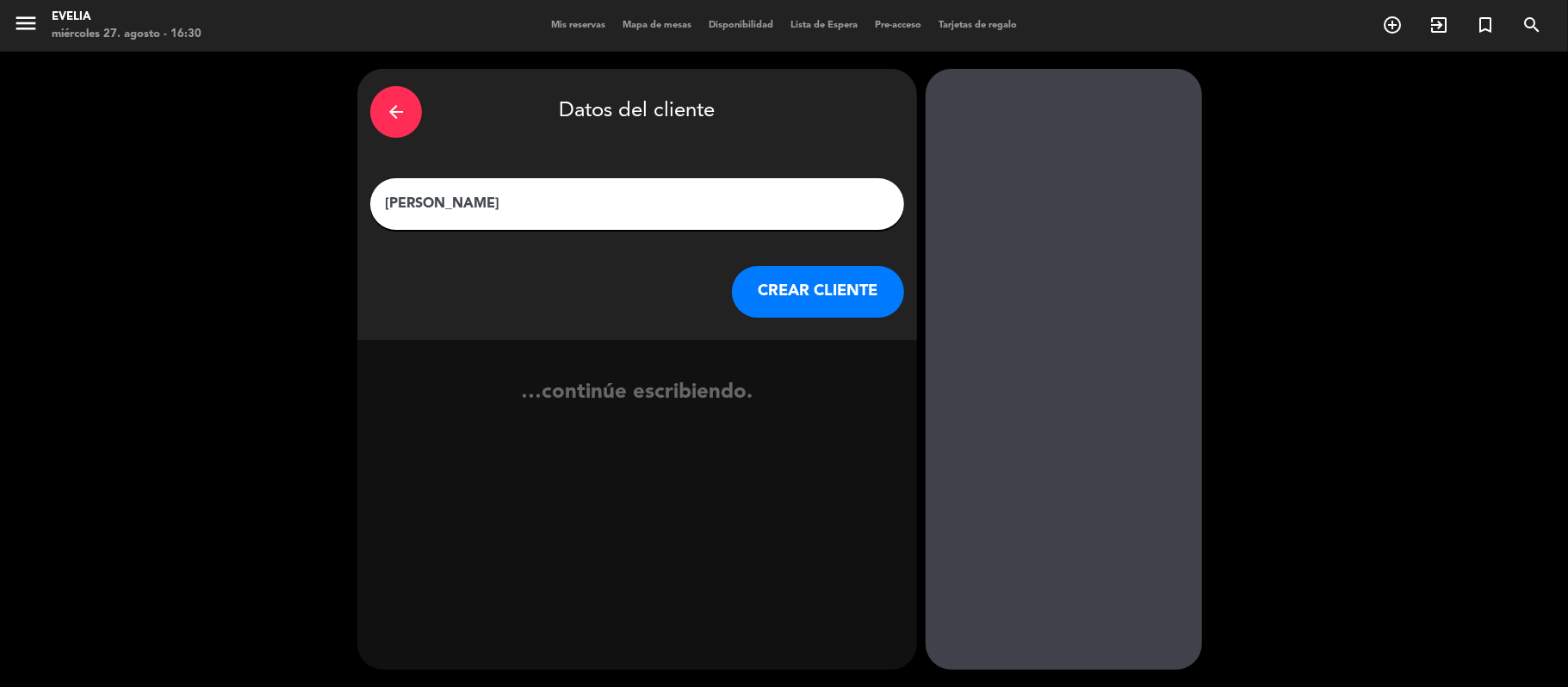
type input "[PERSON_NAME]"
click at [799, 282] on button "CREAR CLIENTE" at bounding box center [817, 291] width 172 height 52
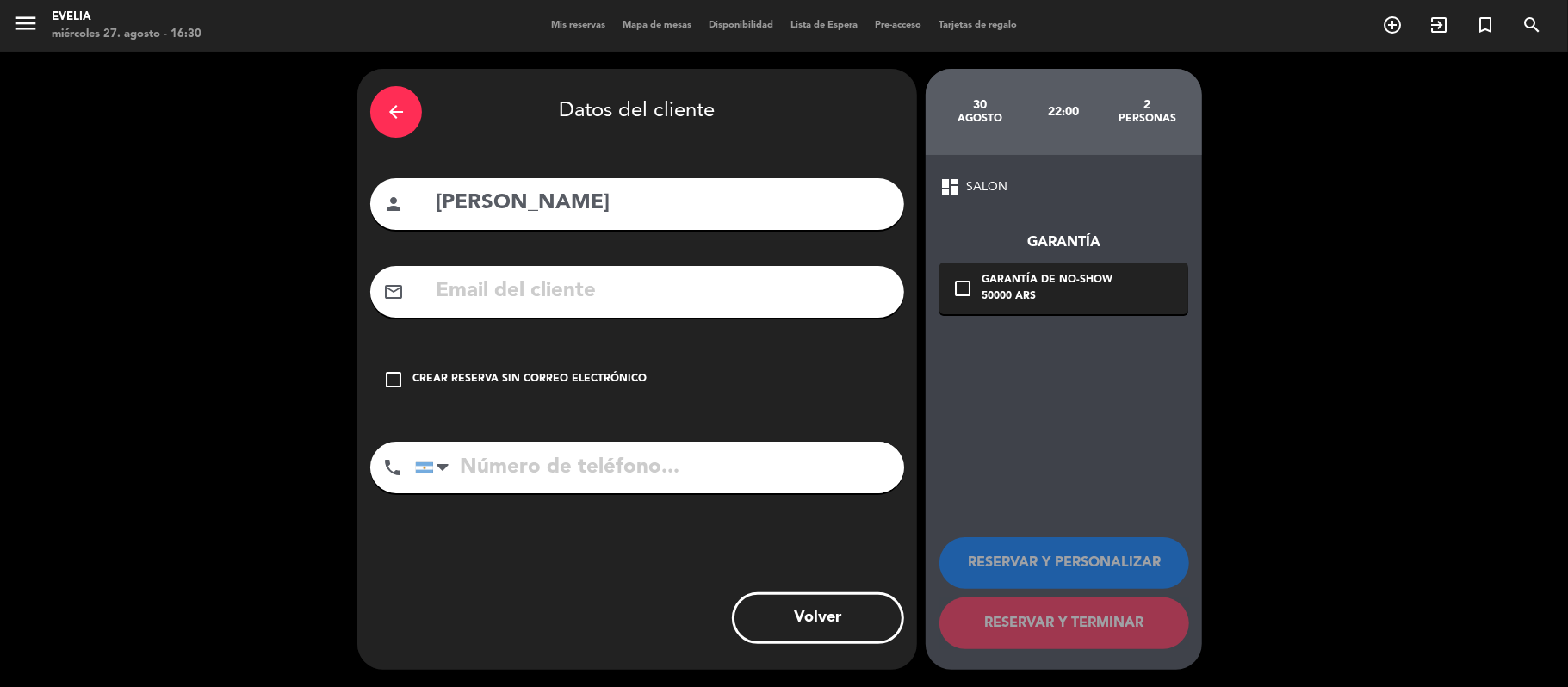
click at [558, 401] on div "check_box_outline_blank Crear reserva sin correo electrónico" at bounding box center [636, 380] width 534 height 52
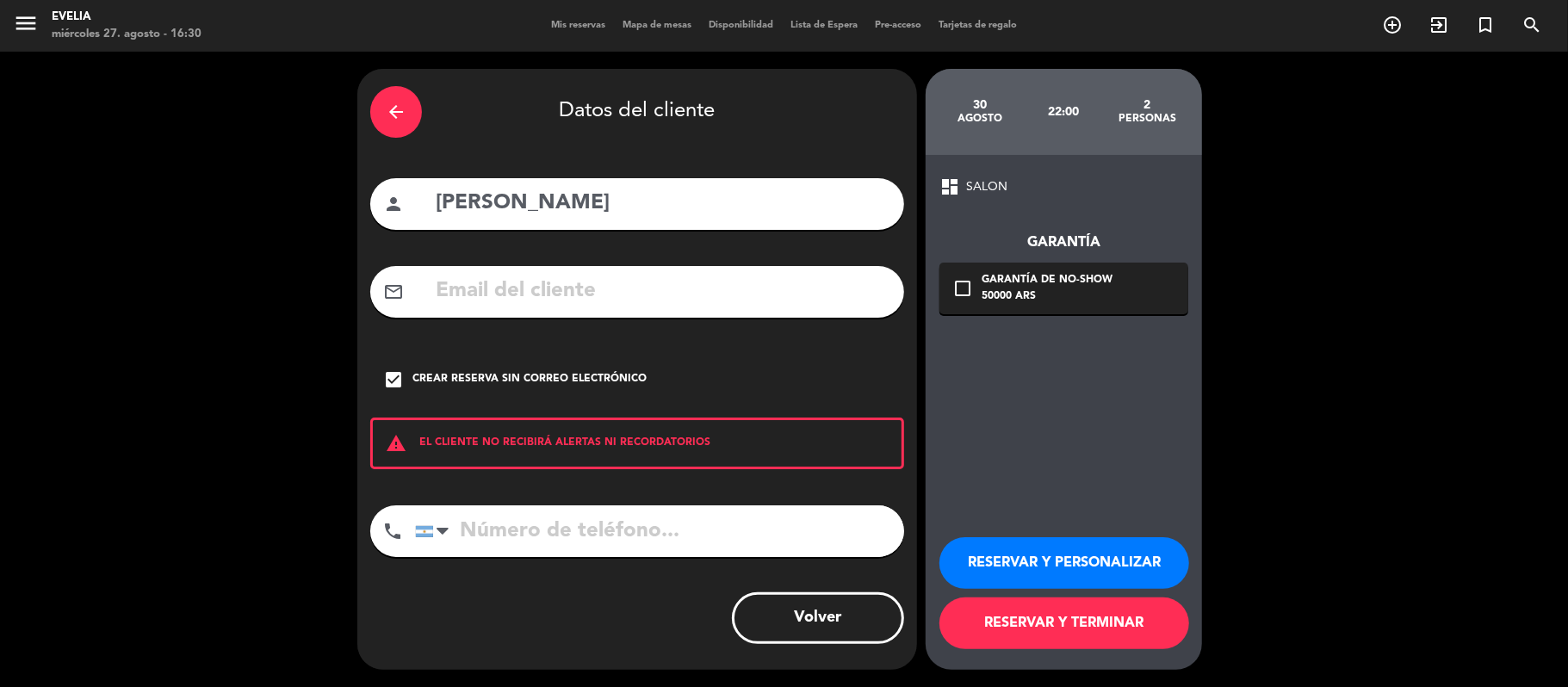
click at [1104, 548] on button "RESERVAR Y PERSONALIZAR" at bounding box center [1064, 563] width 250 height 52
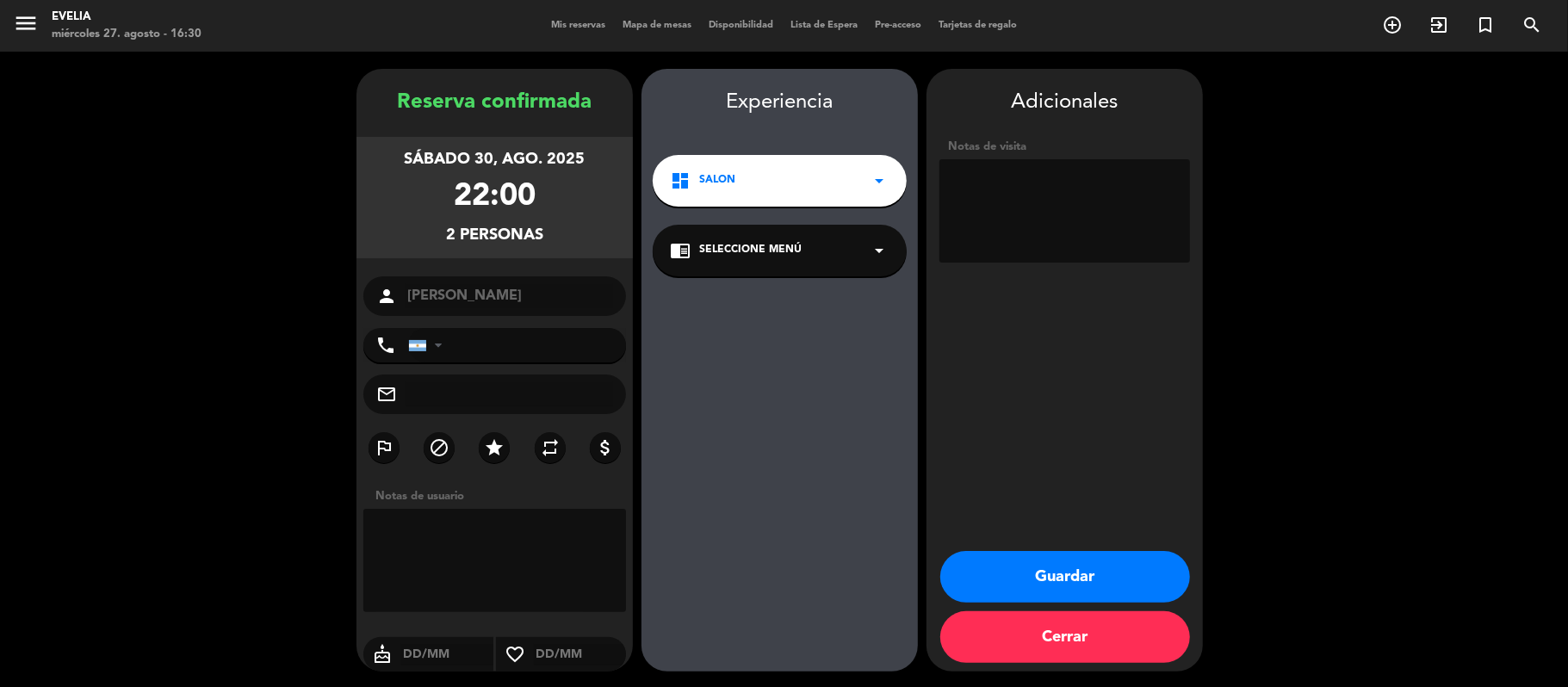
click at [1089, 233] on textarea at bounding box center [1064, 211] width 250 height 103
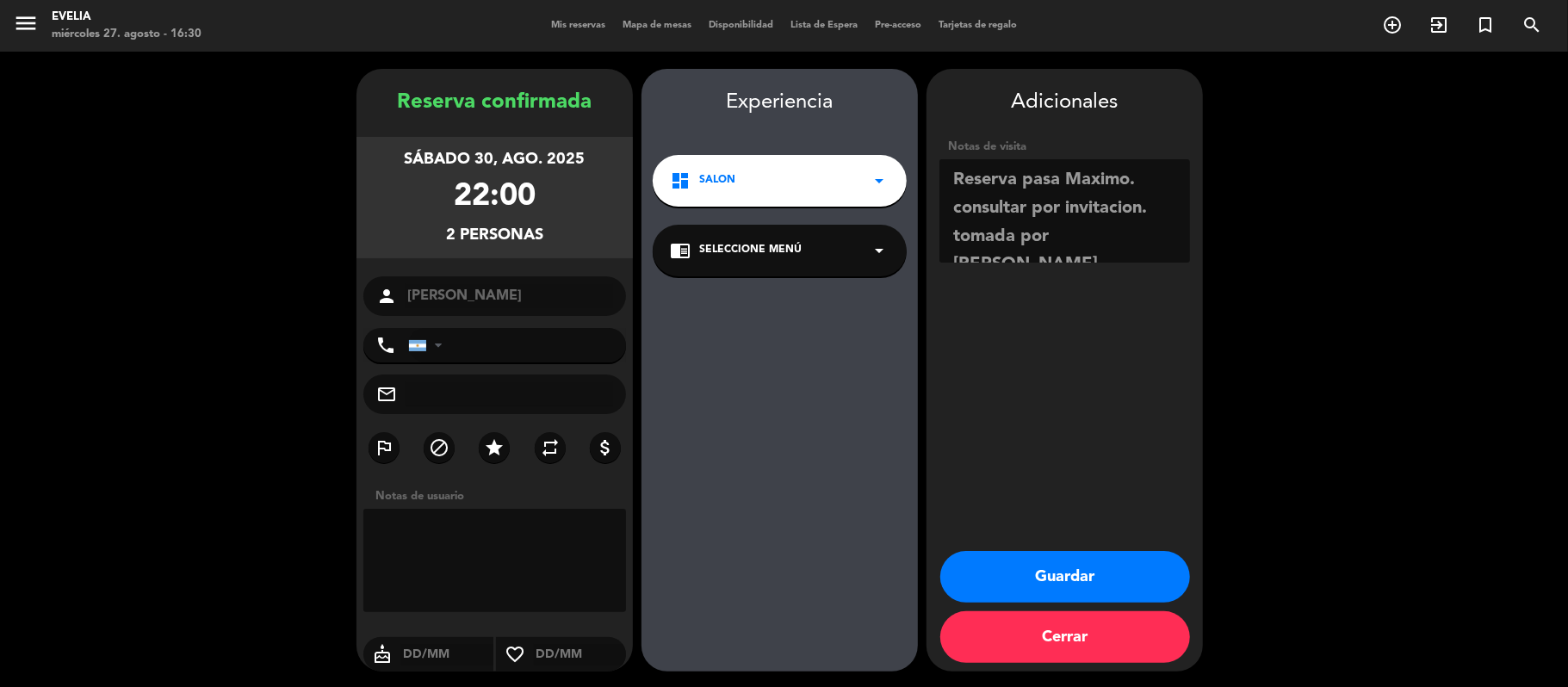
scroll to position [12, 0]
type textarea "Reserva pasa Maximo. consultar por invitacion. tomada por [PERSON_NAME]"
click at [1092, 583] on button "Guardar" at bounding box center [1065, 577] width 250 height 52
